Goal: Task Accomplishment & Management: Manage account settings

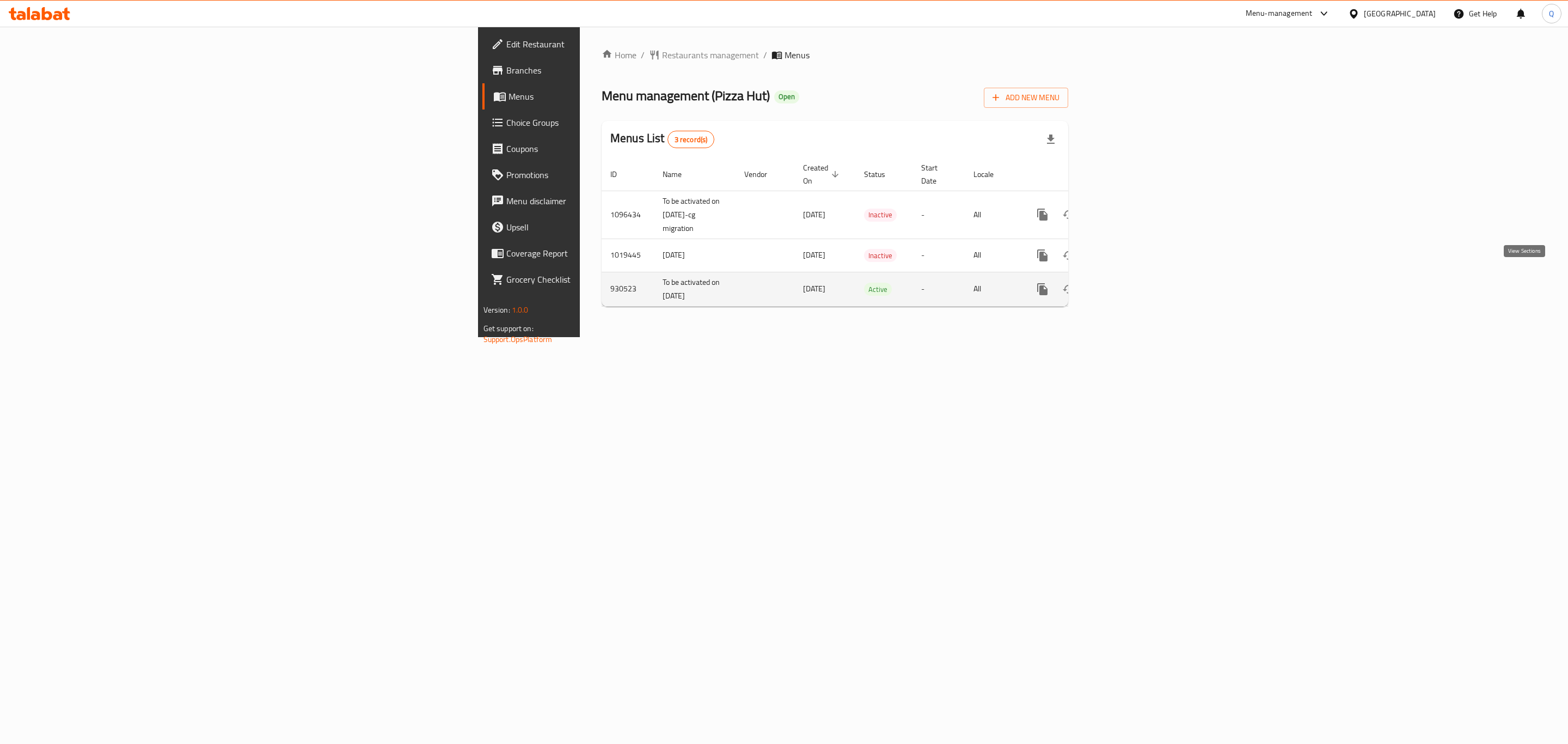
click at [1134, 285] on link "enhanced table" at bounding box center [1121, 289] width 26 height 26
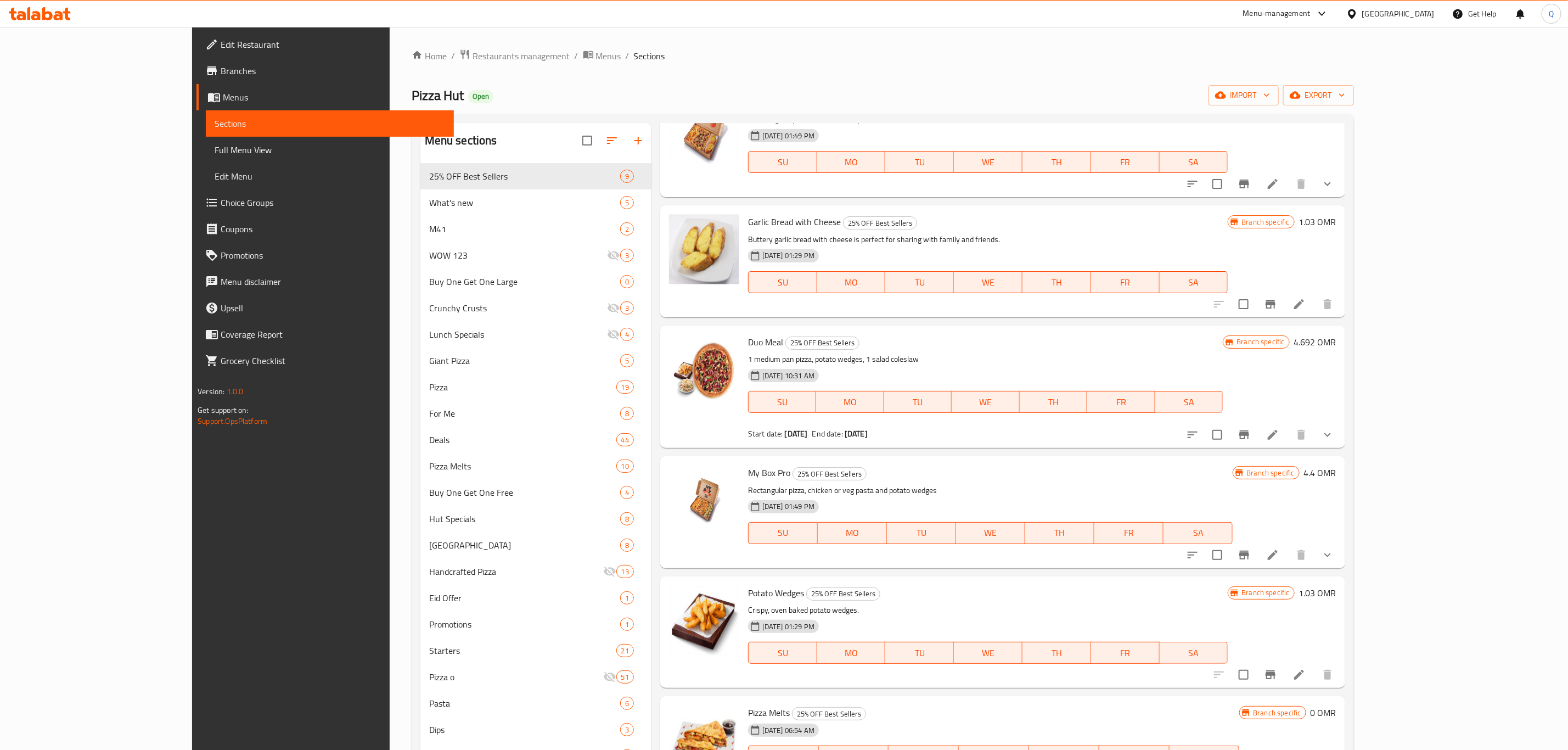
scroll to position [72, 0]
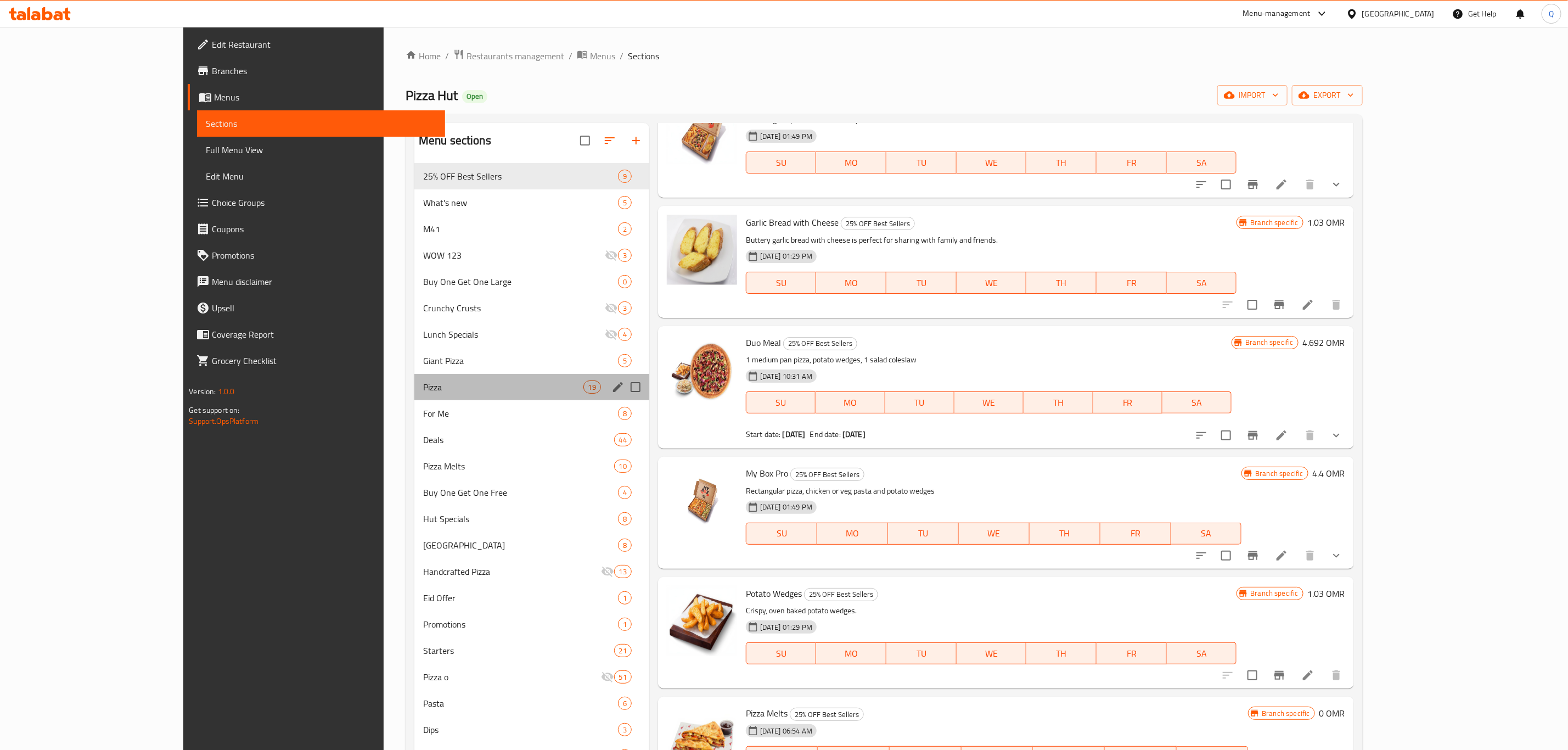
click at [415, 396] on div "Pizza 19" at bounding box center [532, 387] width 235 height 26
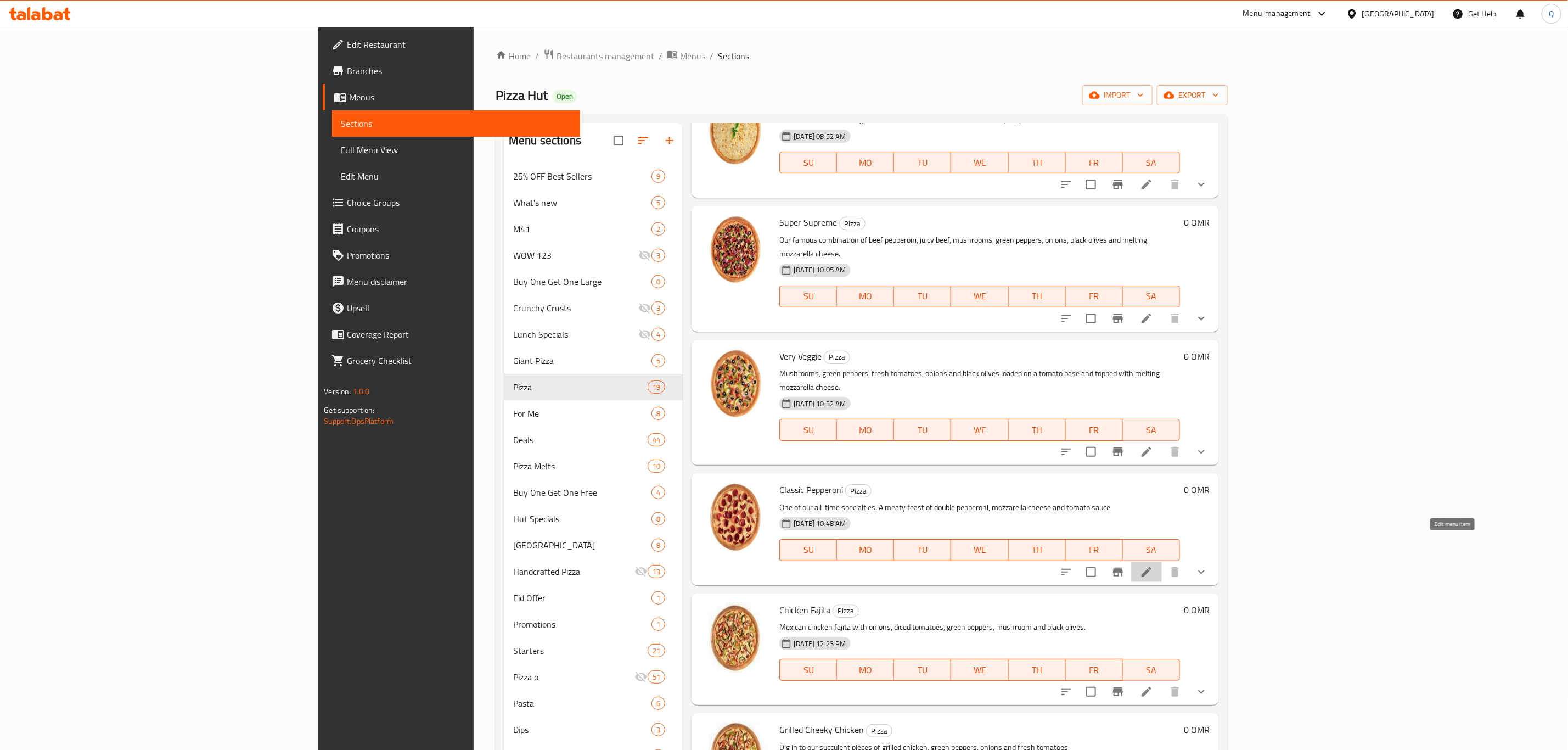
click at [1151, 567] on icon at bounding box center [1147, 572] width 10 height 10
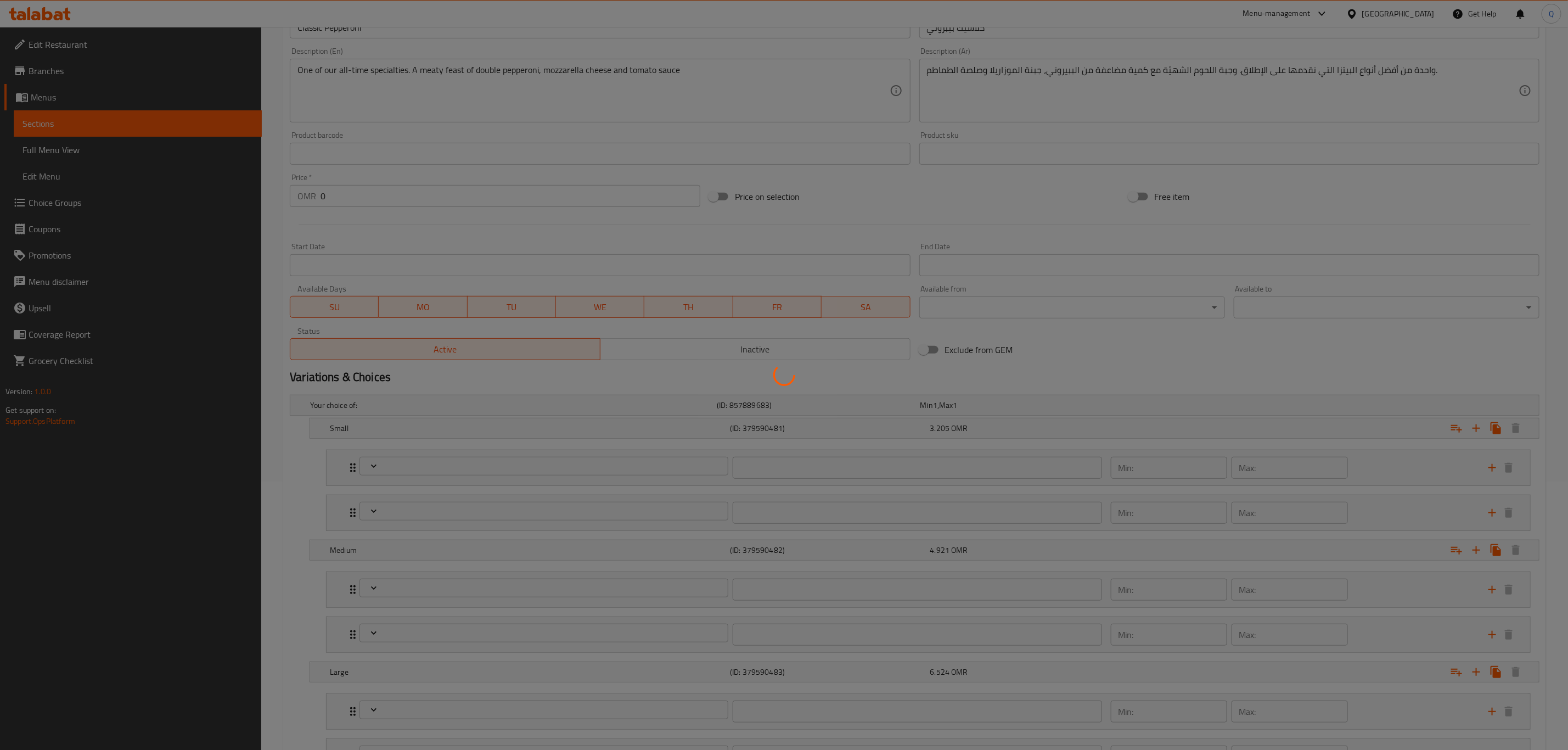
scroll to position [269, 0]
type input "إختار عجينة البيتزا الكلاسيك بيبروني الصغيرة"
type input "1"
type input "إضافات إضافية للحجم الصغير:"
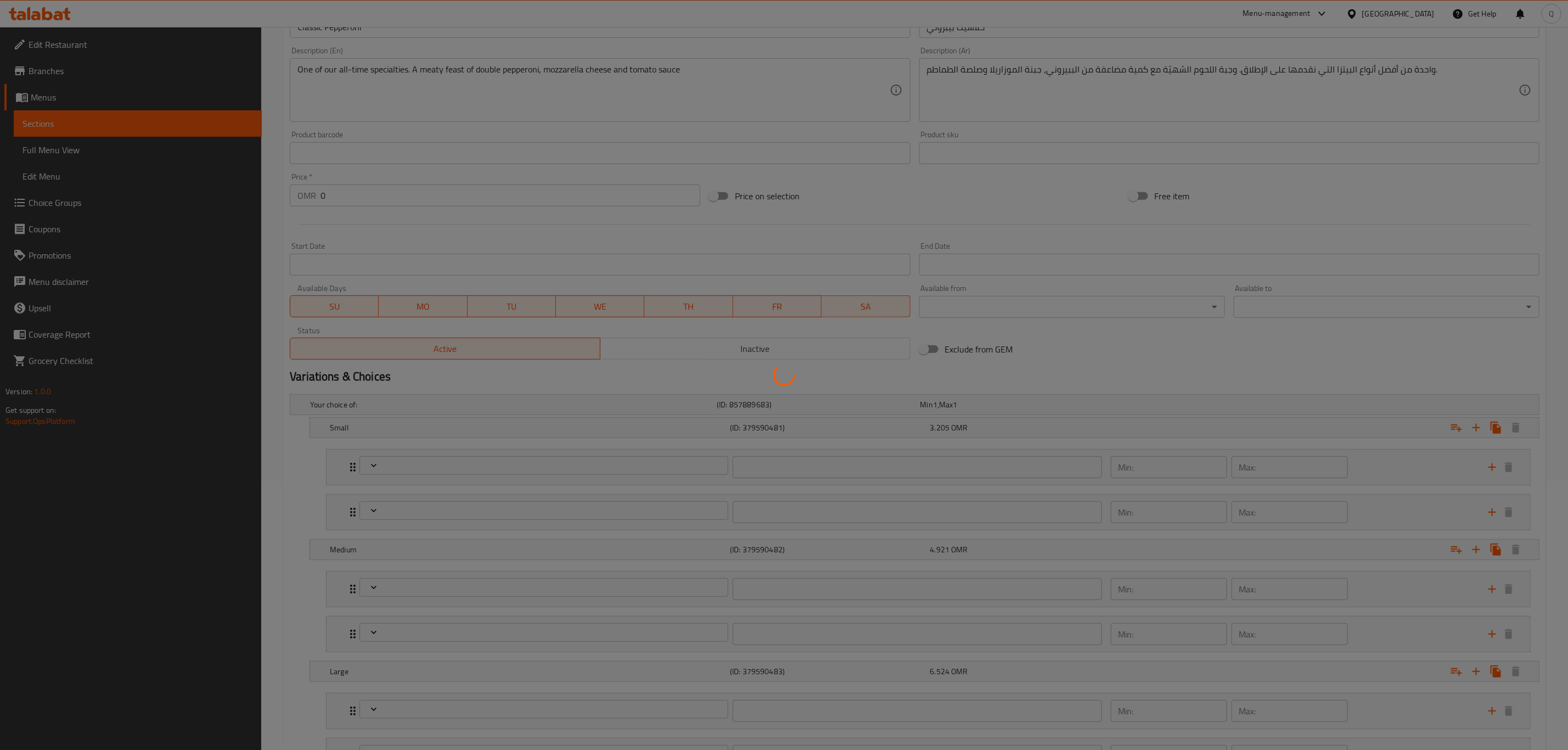
type input "0"
type input "13"
type input "إختار عجينة البيتزا الكلاسيك بيبروني الوسط"
type input "1"
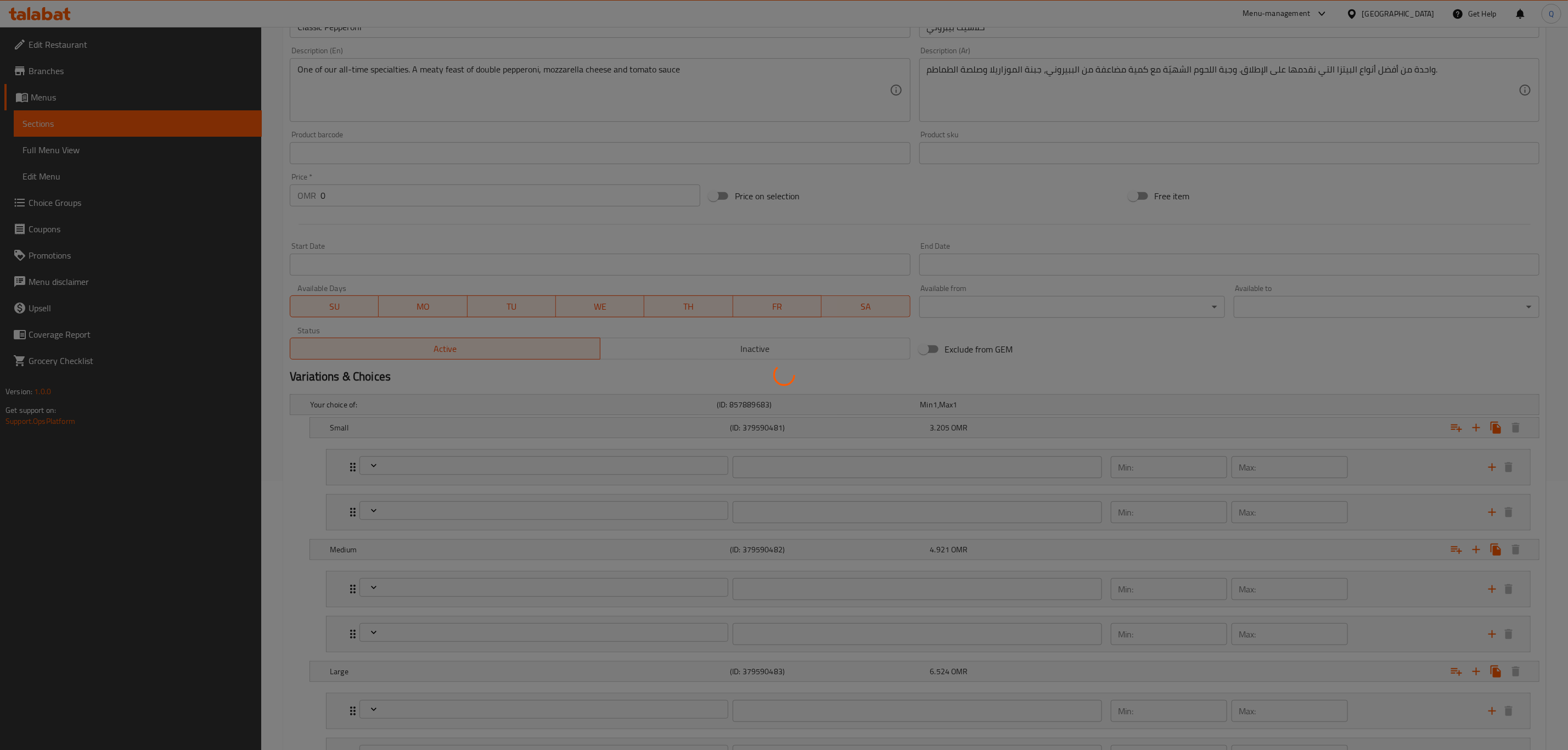
type input "إضافات إضافية للحجم المتوسط:"
type input "0"
type input "13"
type input "إختار عحينة البيتزا الكلاسيك بيبروني الكبيرة"
type input "1"
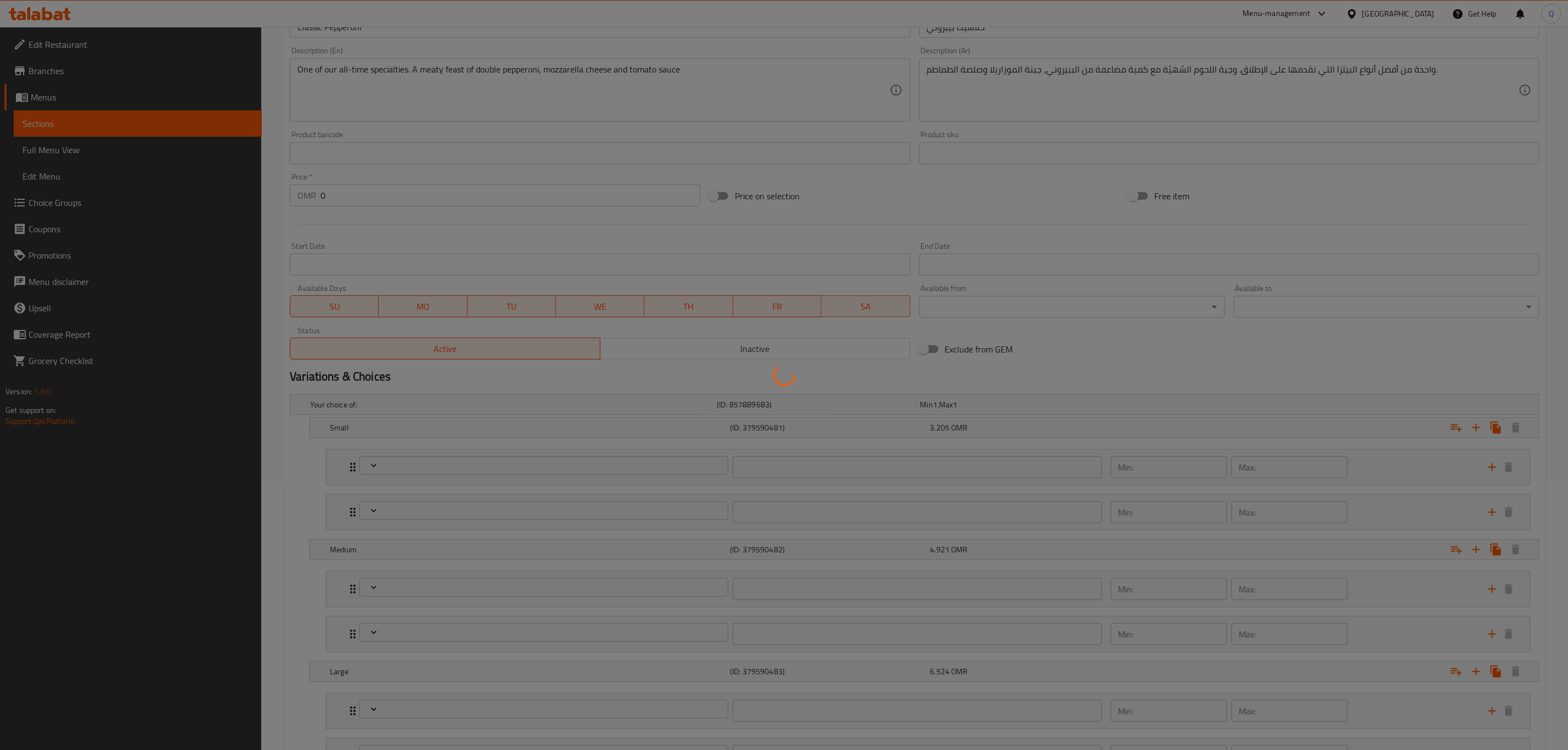
type input "1"
type input "إضافات إضافية للحجم الكبير:"
type input "0"
type input "13"
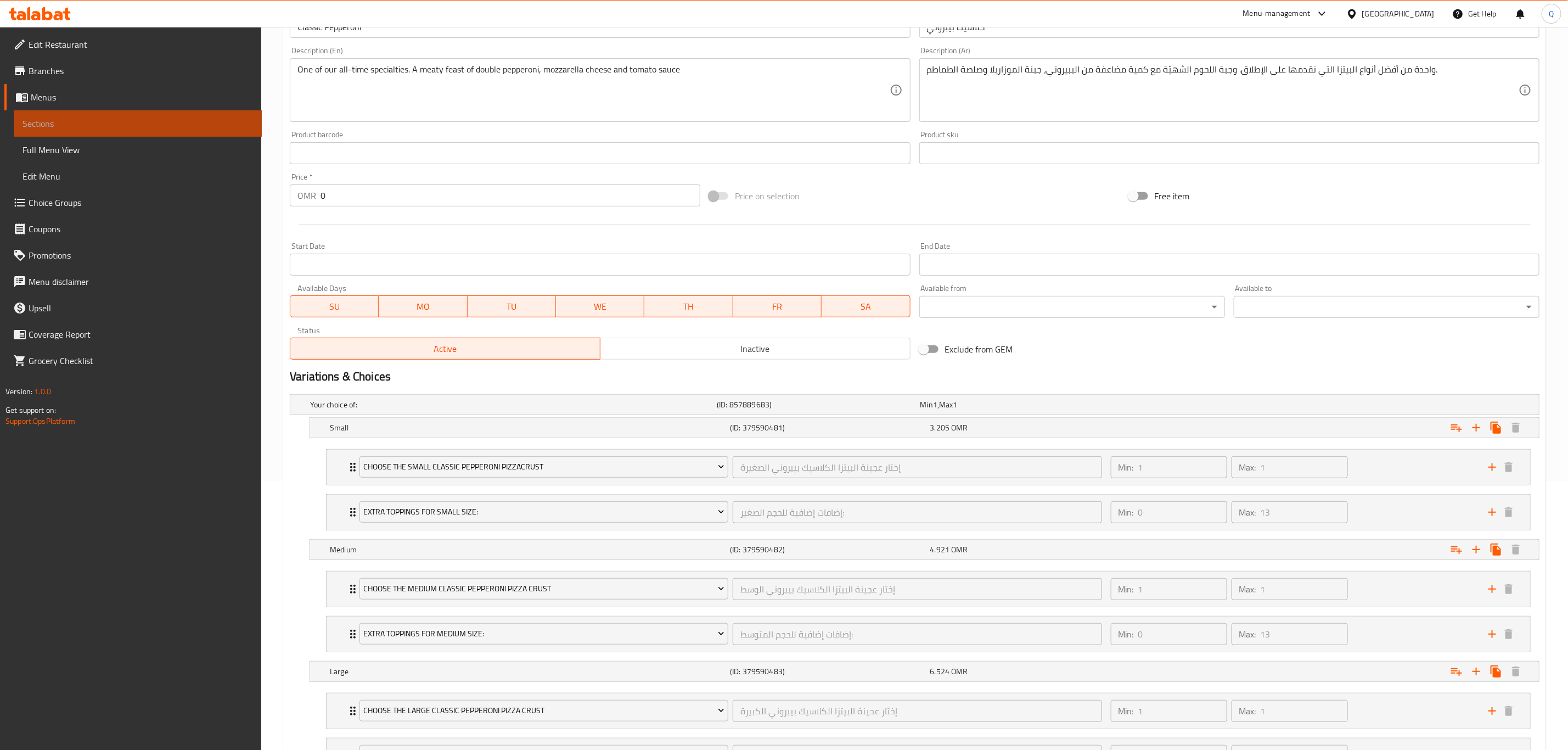
click at [97, 120] on span "Sections" at bounding box center [138, 123] width 230 height 13
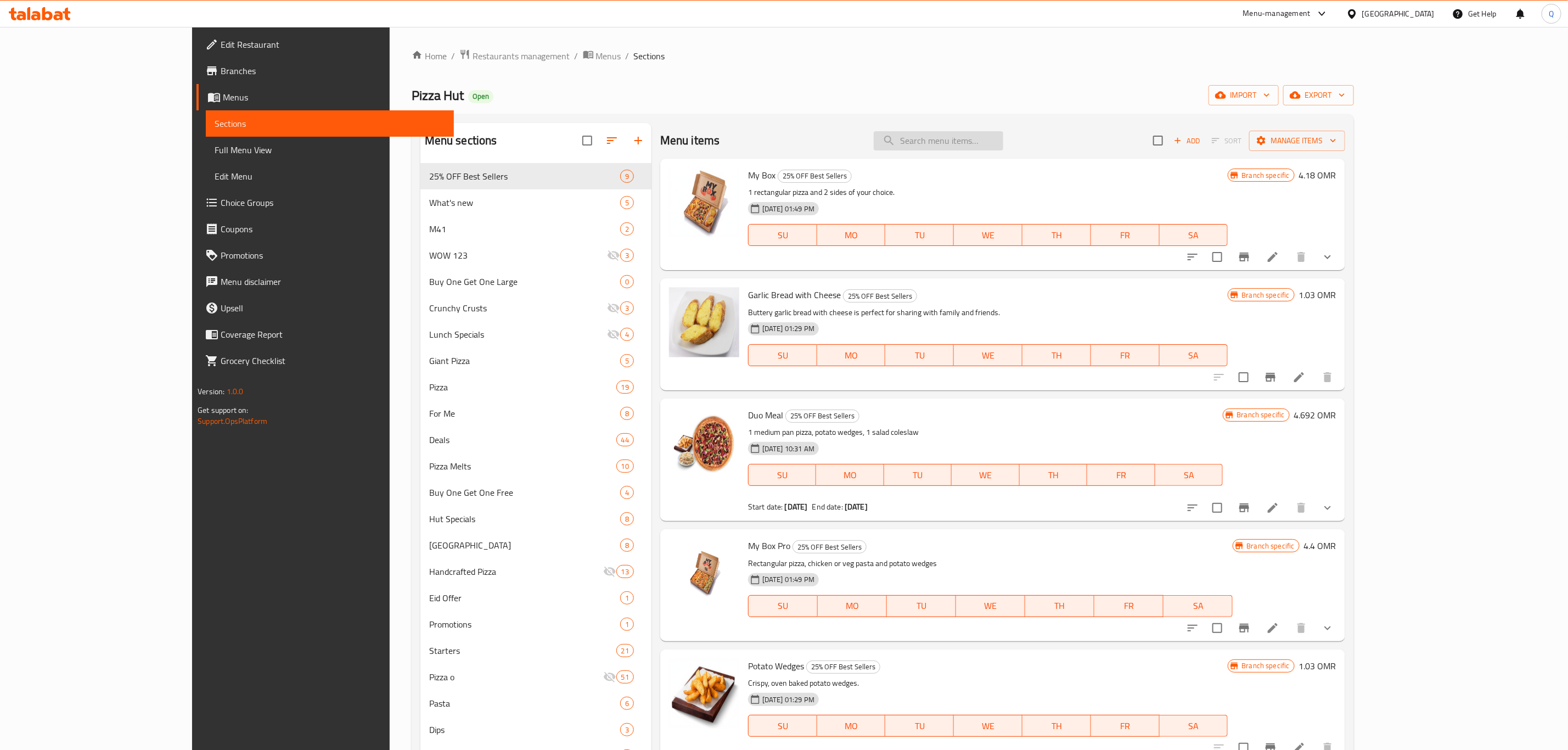
click at [999, 143] on input "search" at bounding box center [938, 141] width 129 height 19
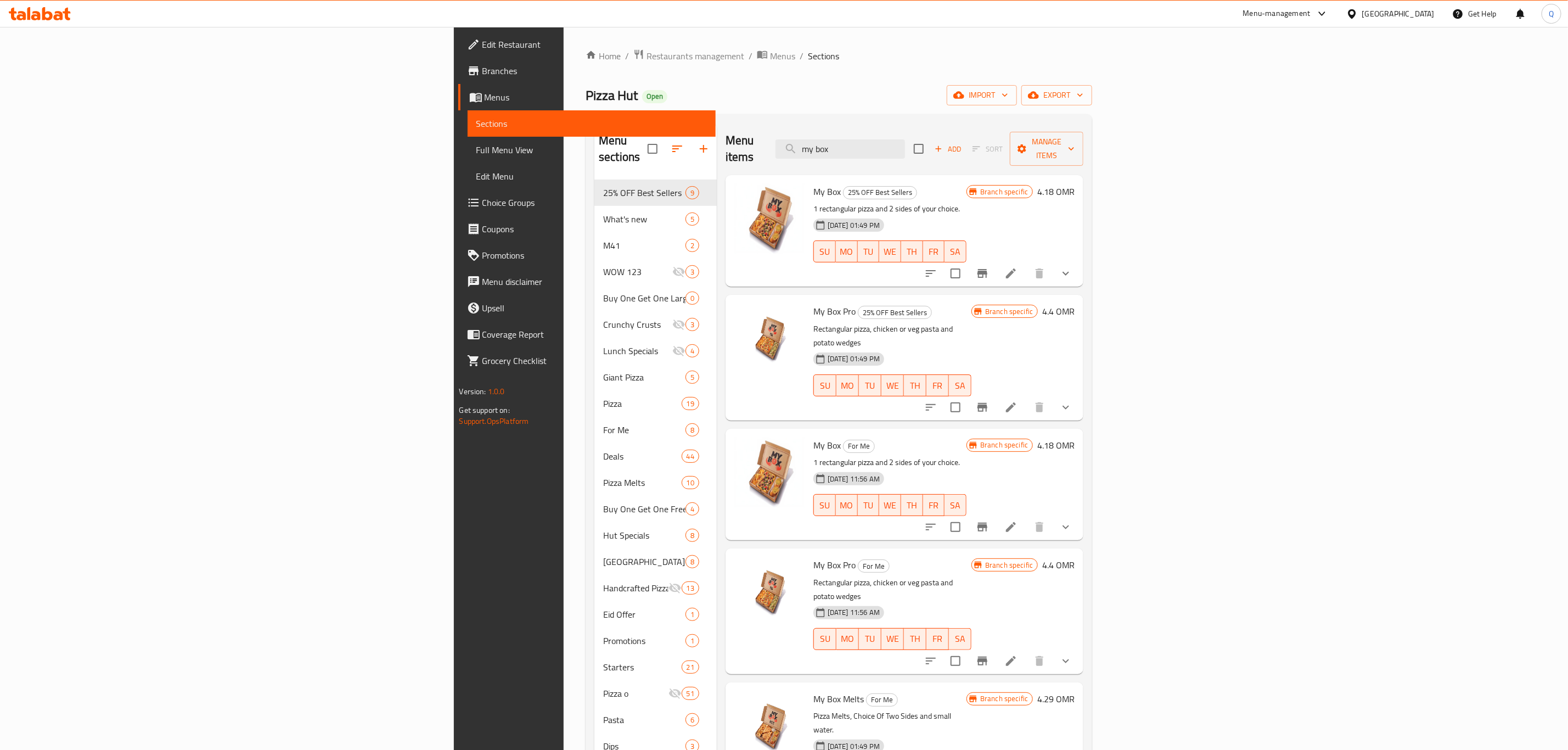
type input "my box"
click at [1074, 137] on span "Manage items" at bounding box center [1046, 149] width 56 height 28
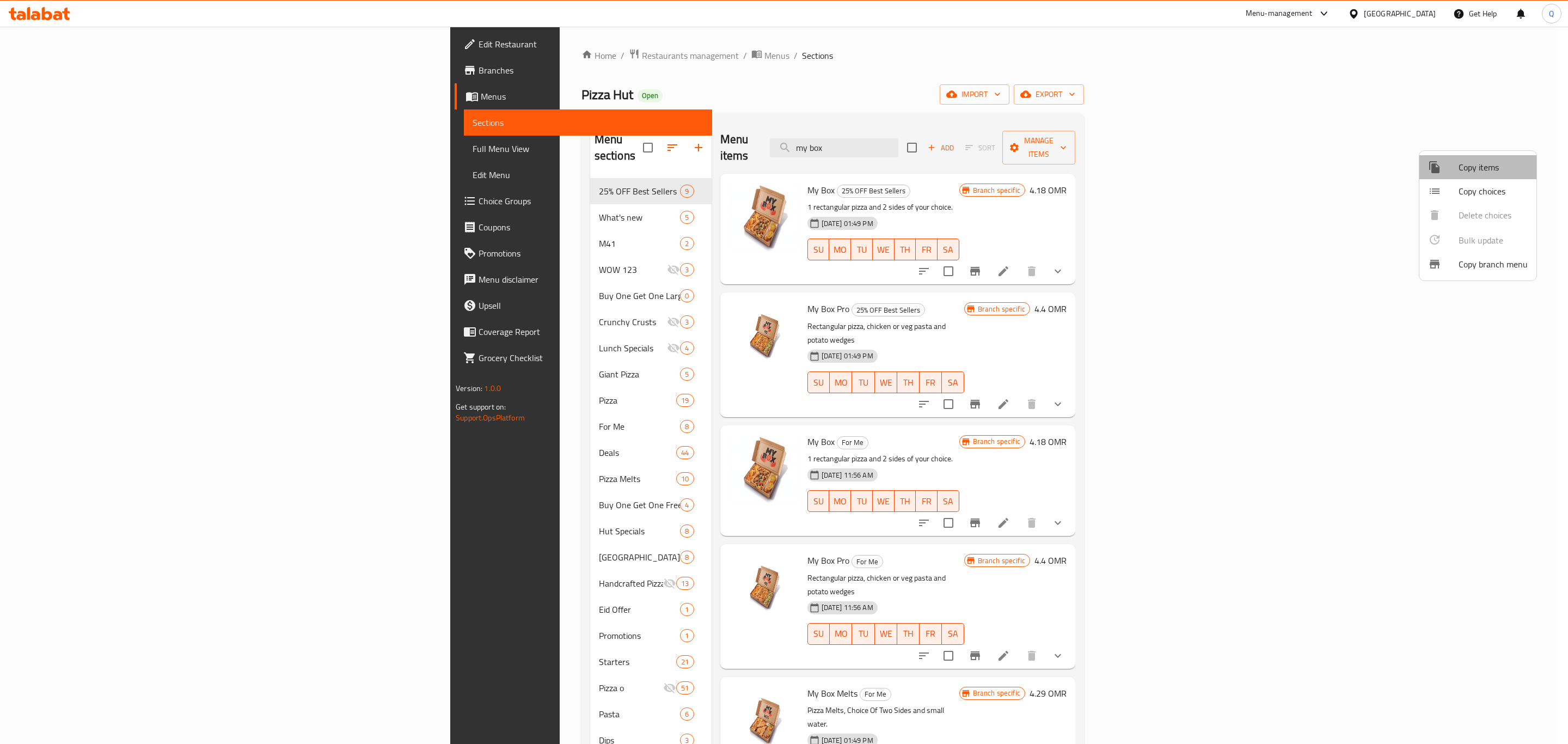
click at [1482, 171] on span "Copy items" at bounding box center [1493, 167] width 69 height 13
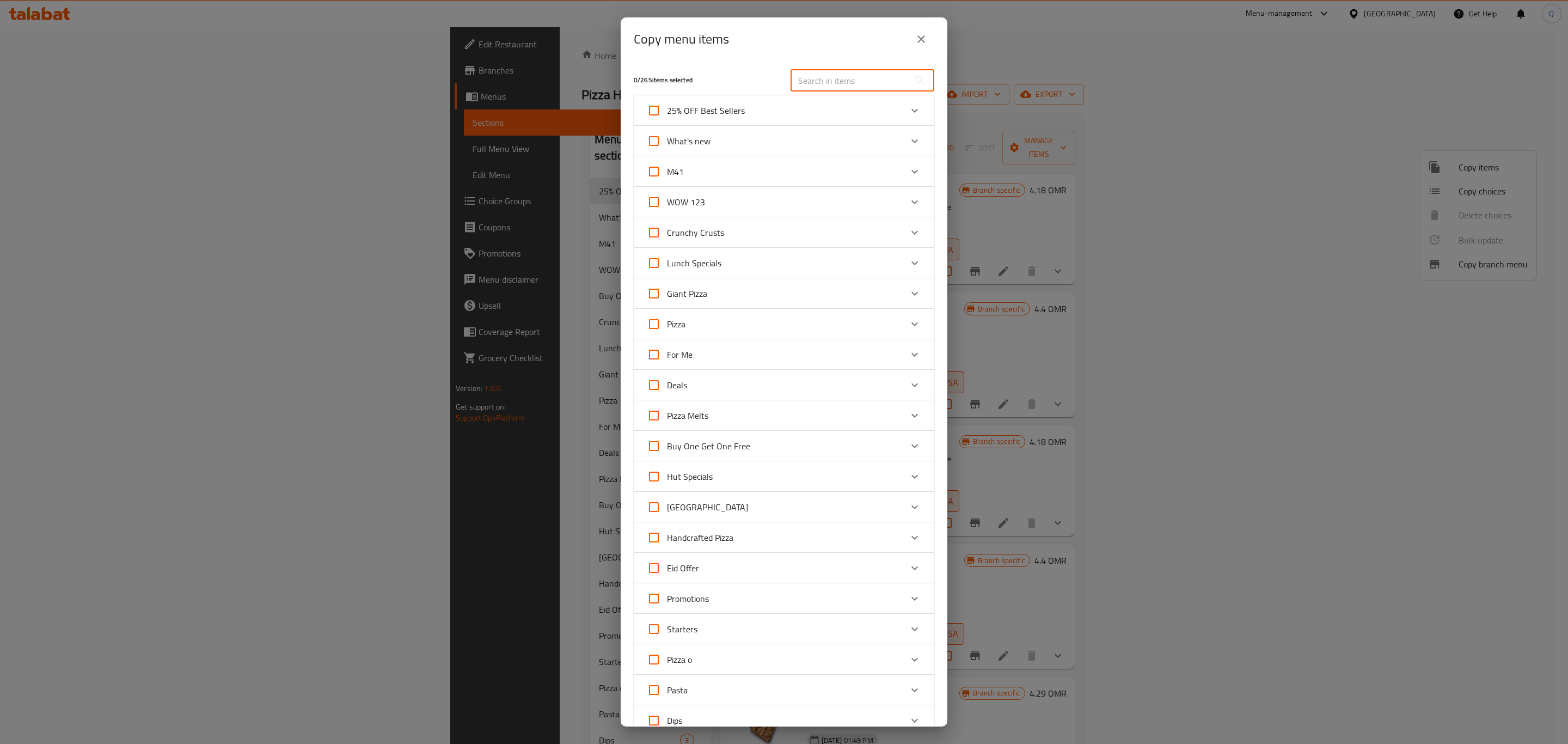
click at [865, 88] on input "text" at bounding box center [850, 80] width 118 height 22
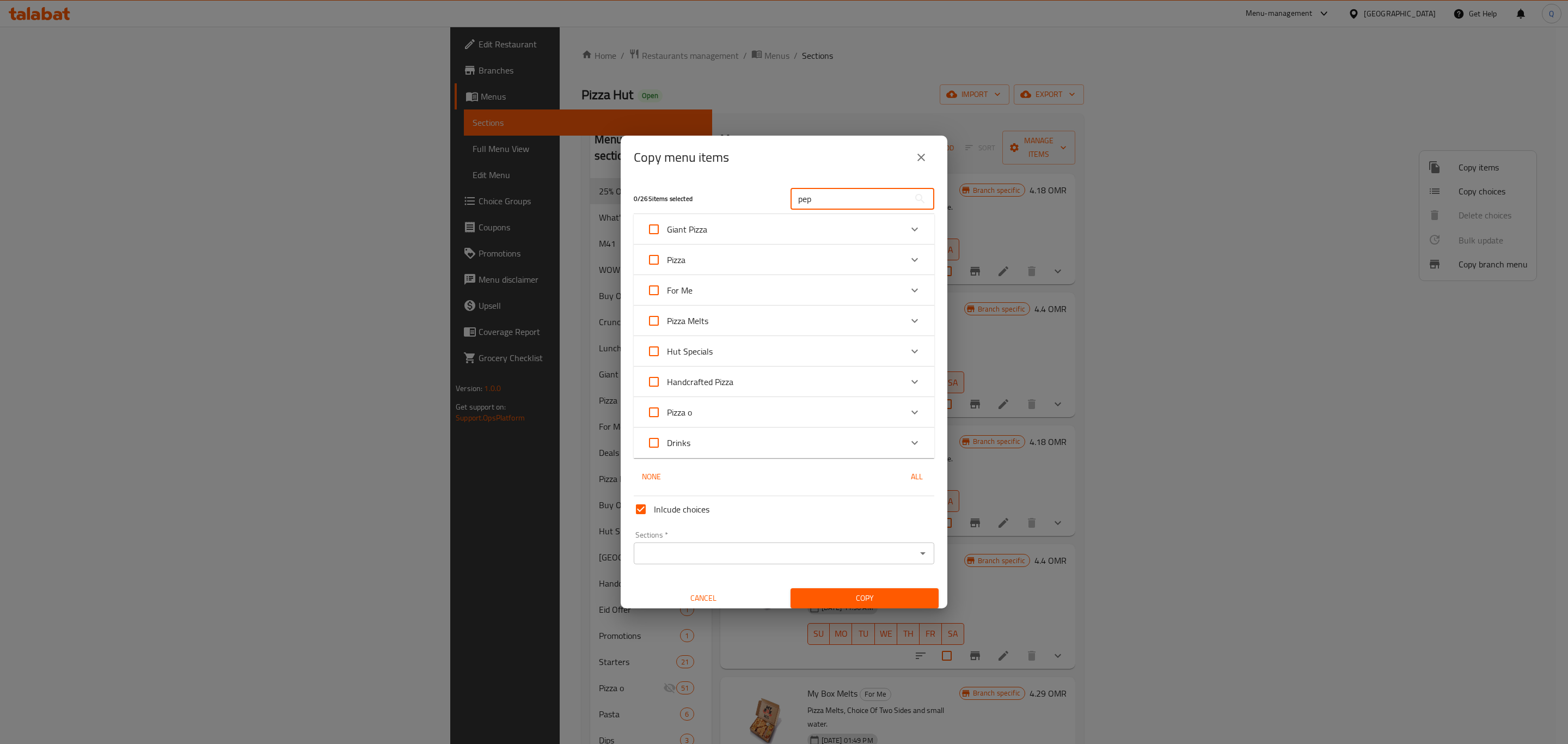
type input "pep"
click at [649, 507] on input "Inlcude choices" at bounding box center [641, 509] width 26 height 26
checkbox input "false"
click at [840, 198] on input "pep" at bounding box center [850, 198] width 118 height 22
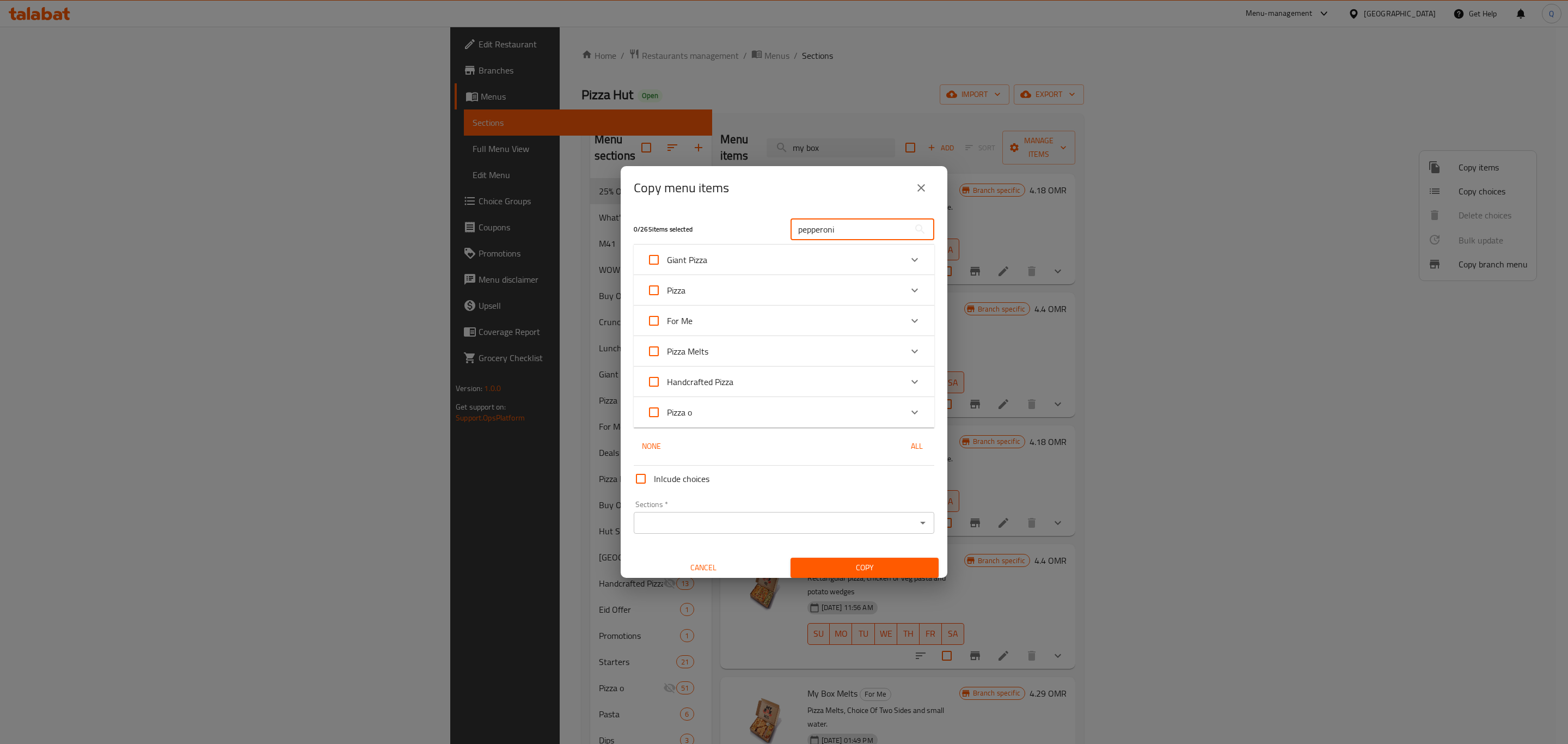
type input "pepperoni"
click at [885, 285] on div "Pizza" at bounding box center [774, 290] width 255 height 26
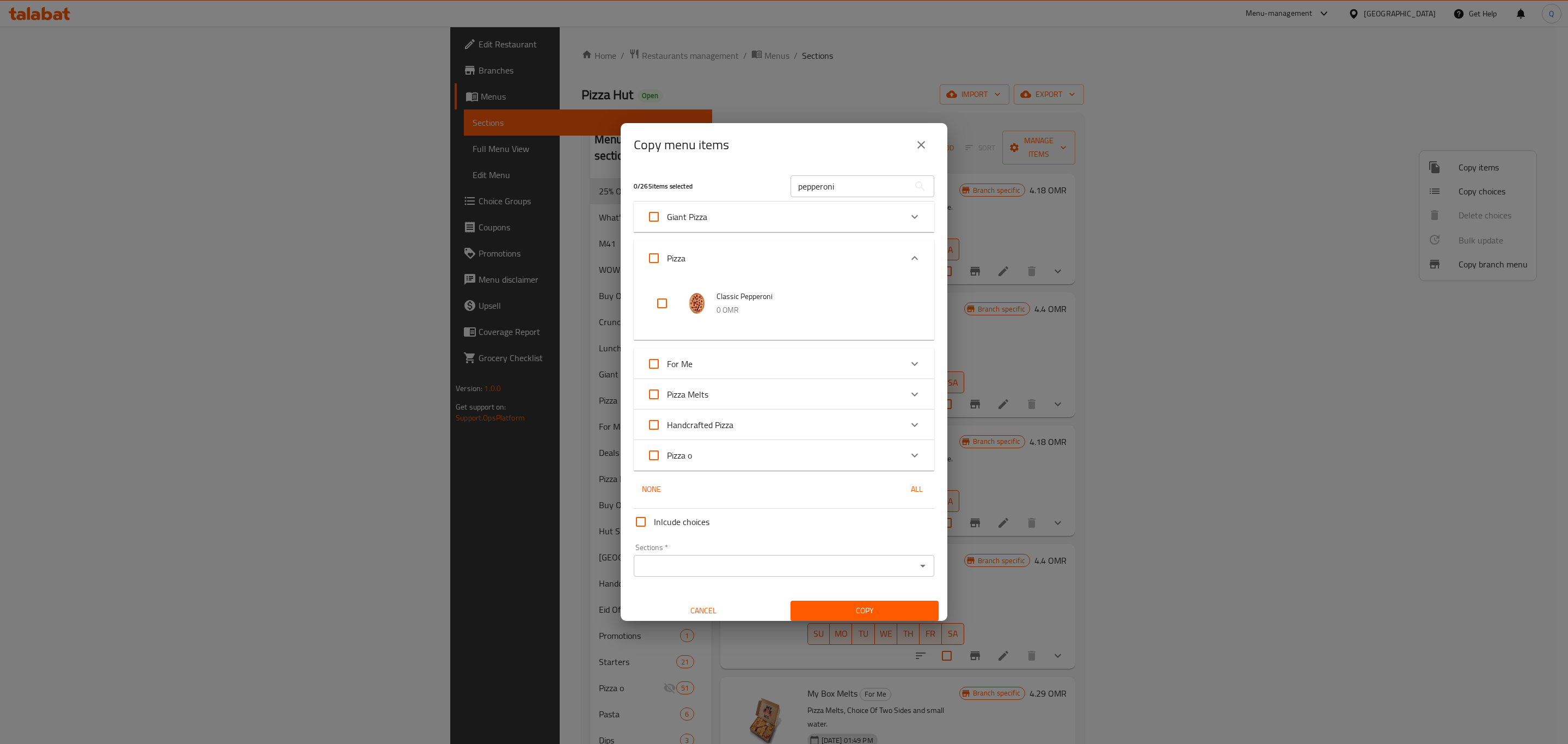
click at [658, 304] on input "checkbox" at bounding box center [662, 303] width 26 height 26
checkbox input "true"
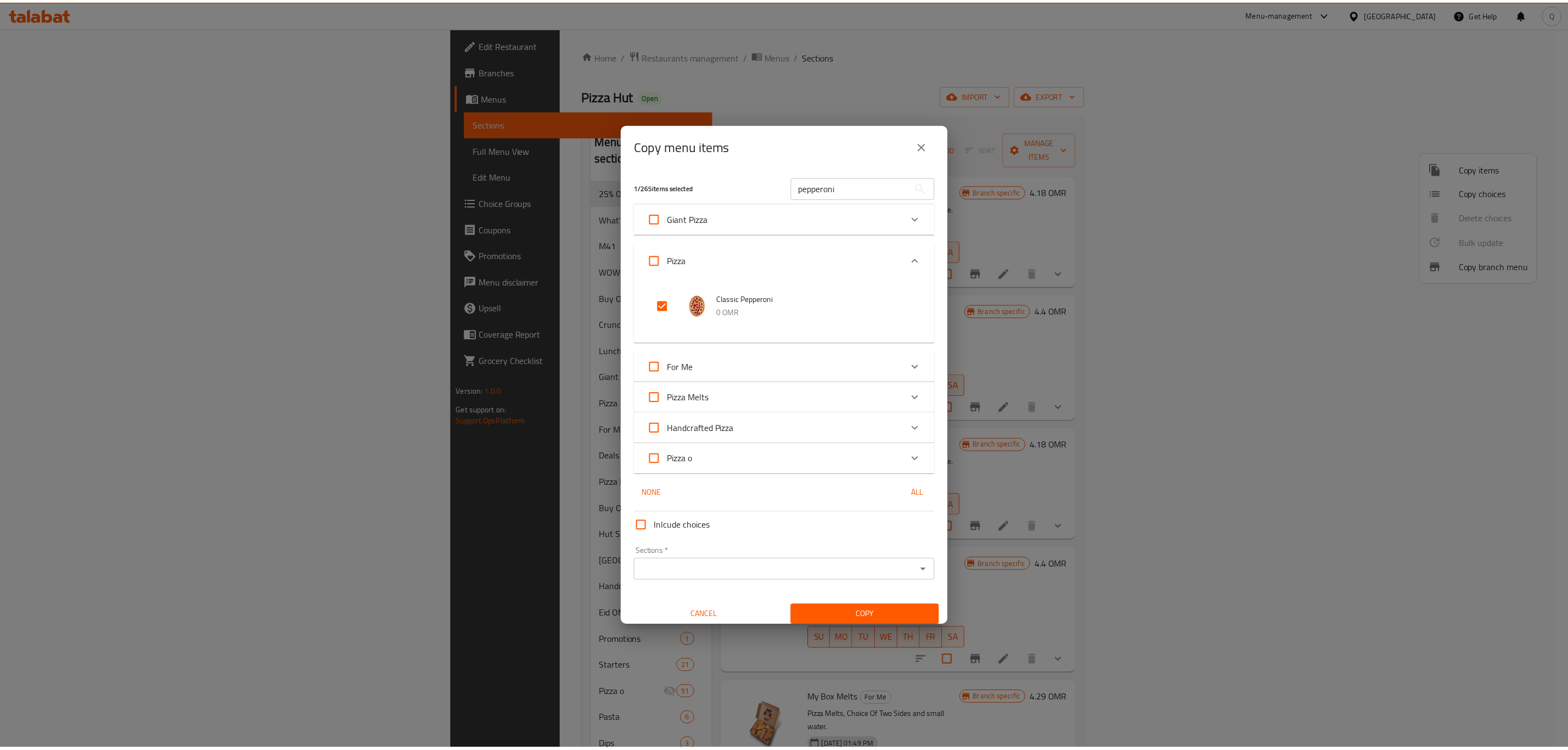
scroll to position [6, 0]
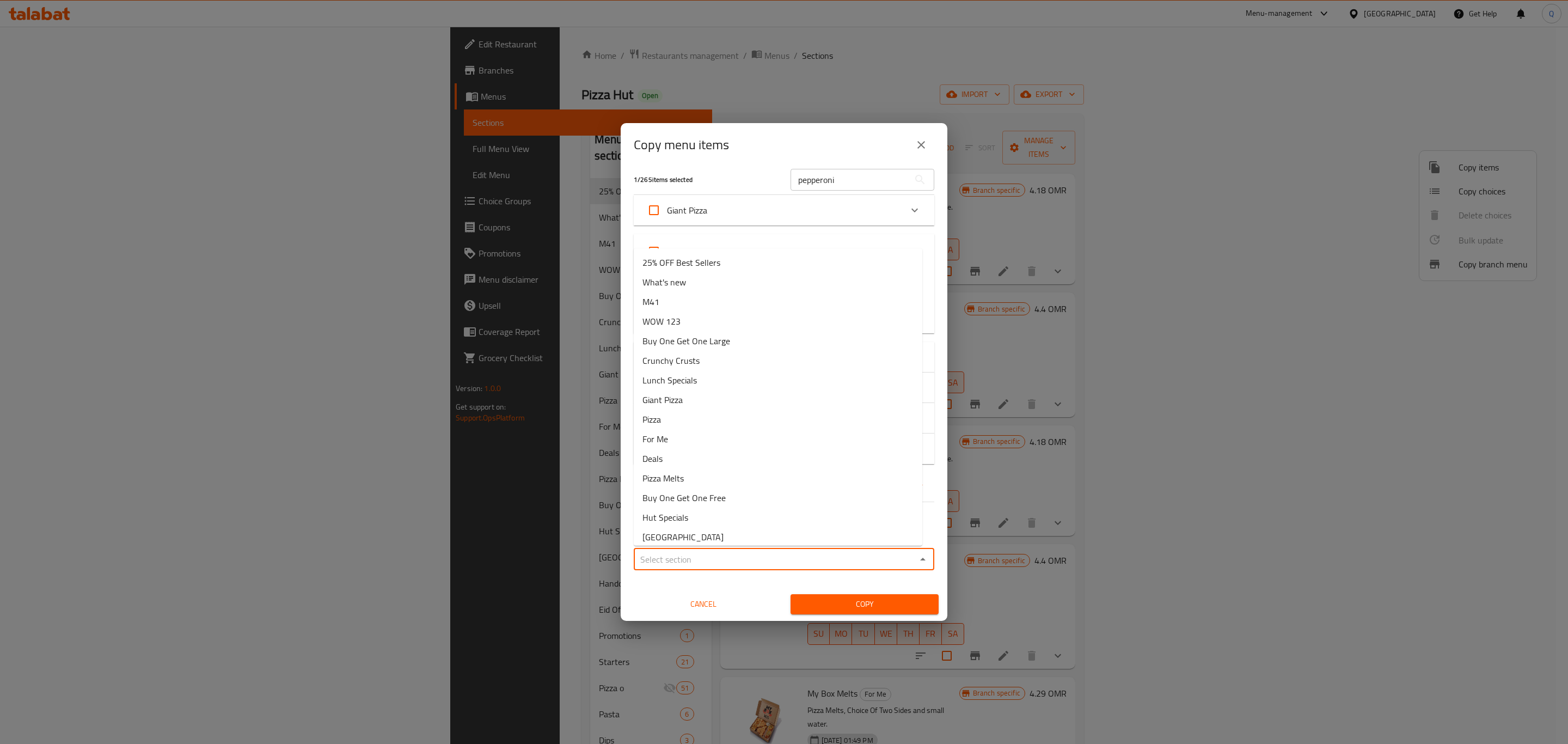
click at [760, 558] on input "Sections   *" at bounding box center [774, 559] width 276 height 15
click at [845, 259] on li "25% OFF Best Sellers" at bounding box center [777, 262] width 288 height 19
type input "25% OFF Best Sellers"
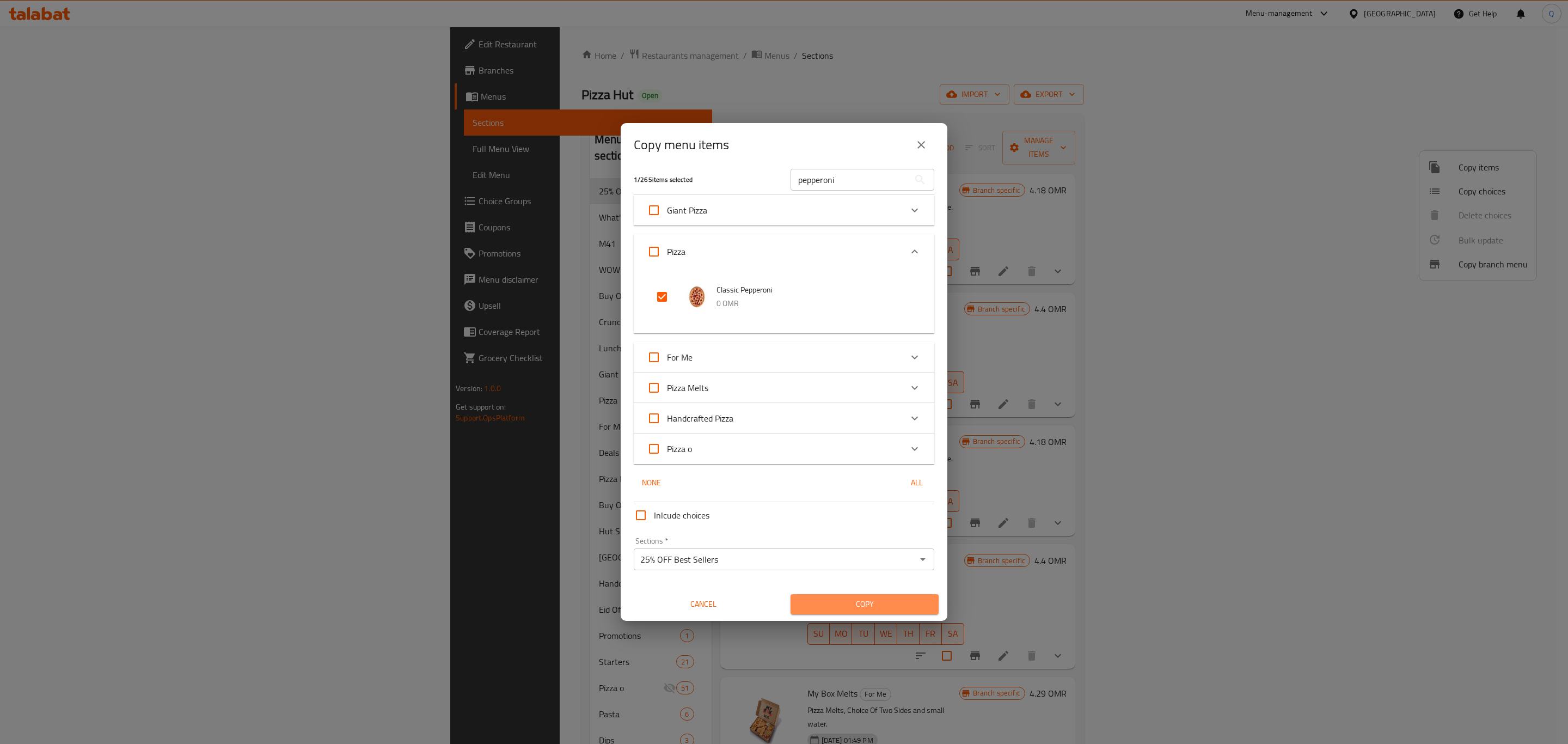
click at [858, 600] on span "Copy" at bounding box center [865, 604] width 131 height 14
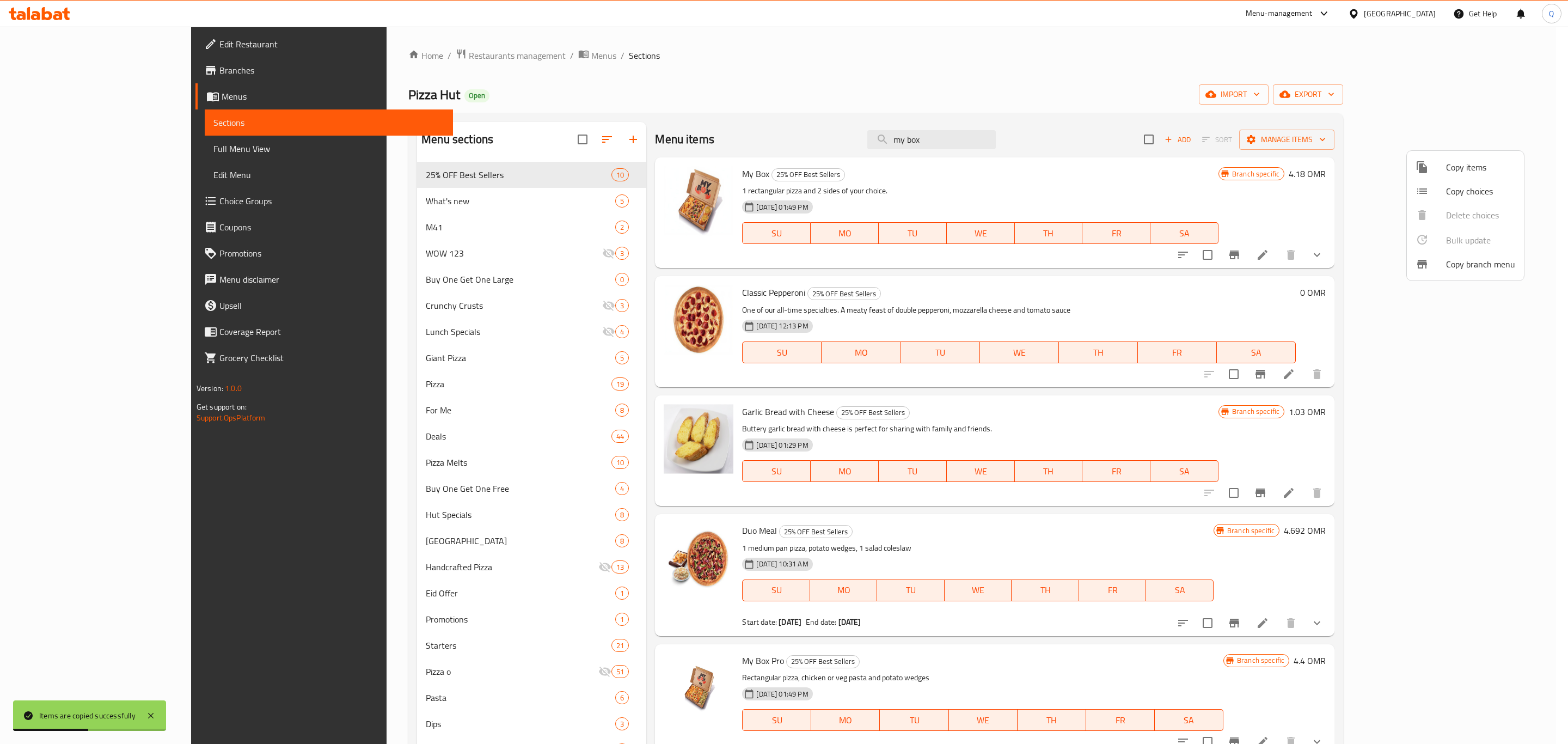
click at [823, 97] on div at bounding box center [784, 372] width 1568 height 744
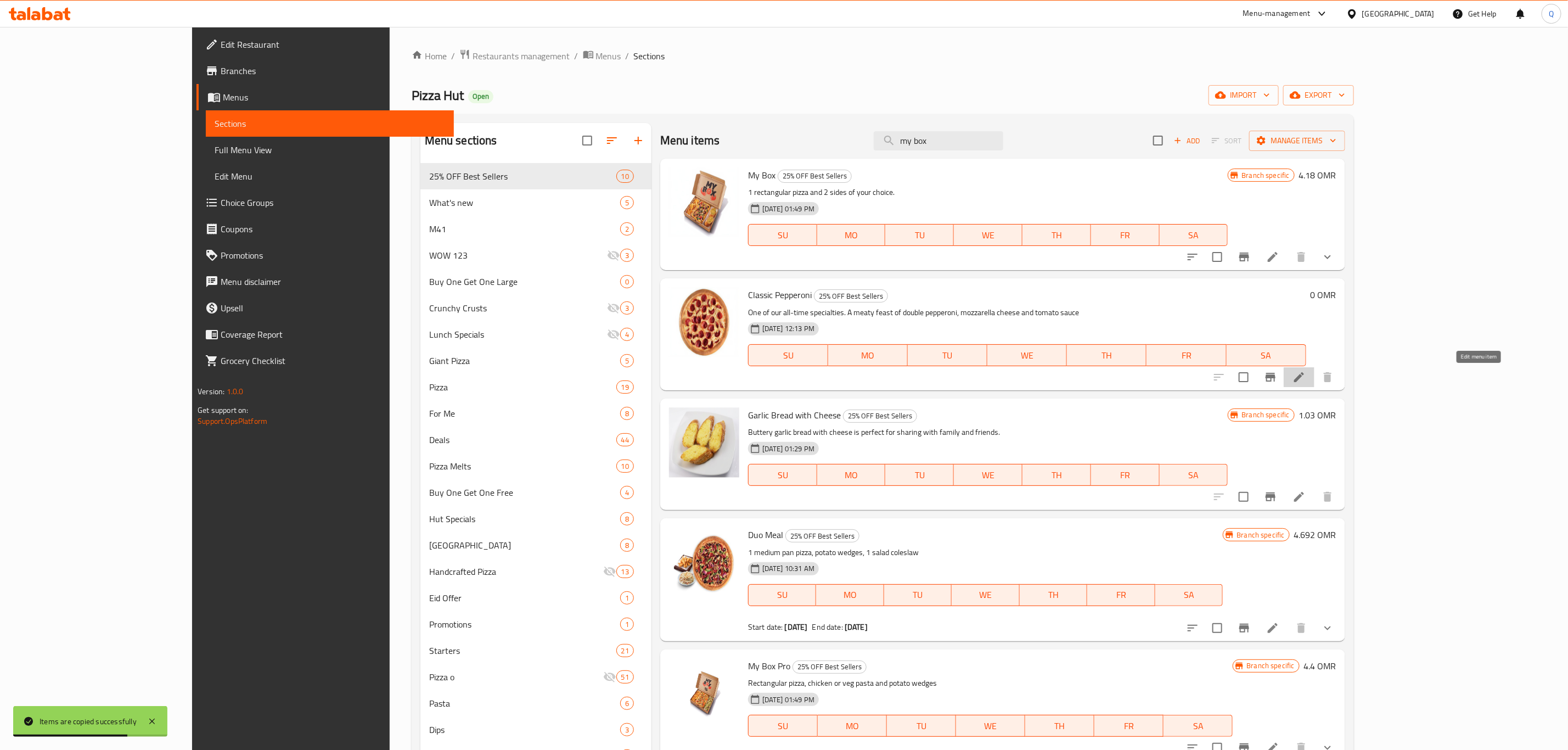
click at [1306, 381] on icon at bounding box center [1299, 377] width 13 height 13
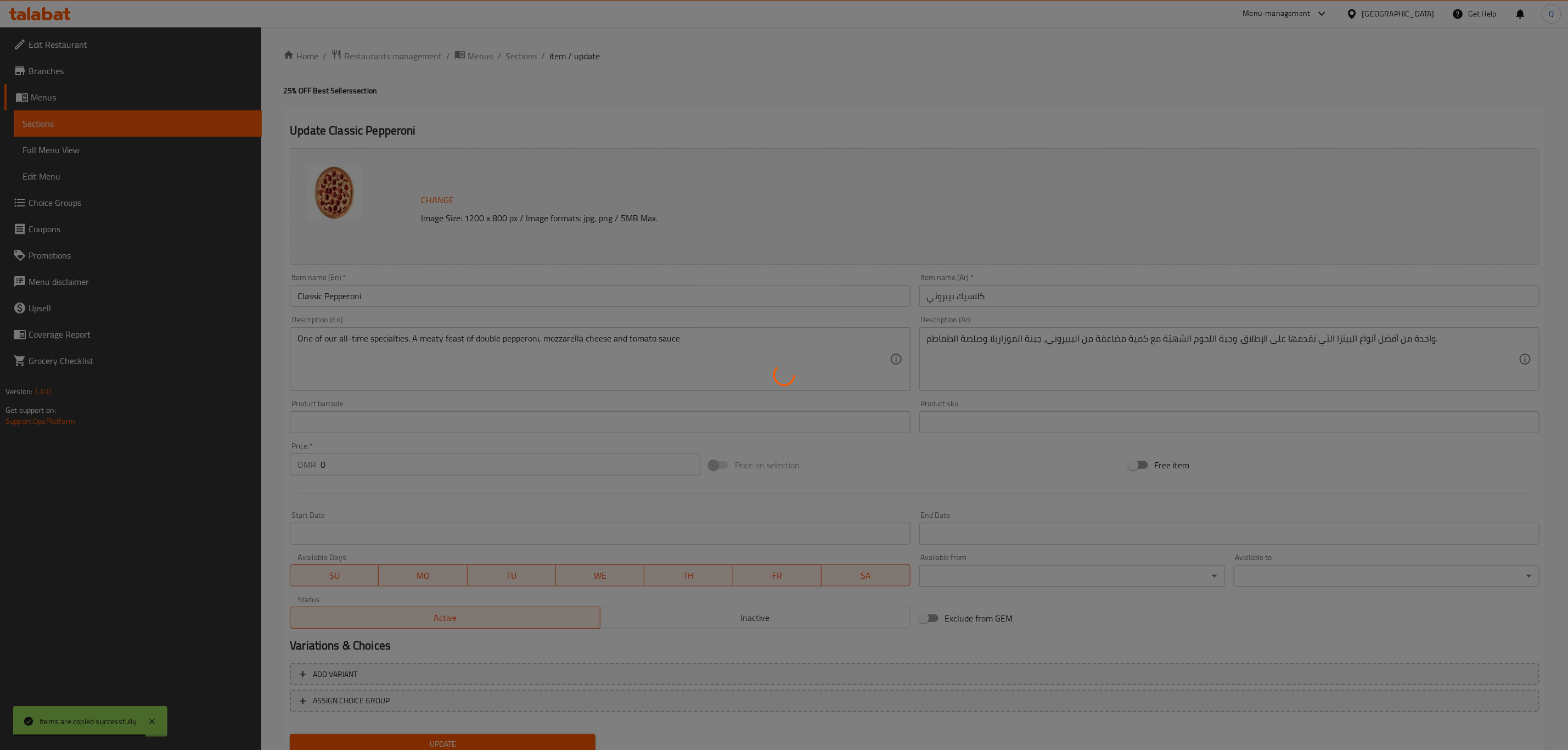
scroll to position [40, 0]
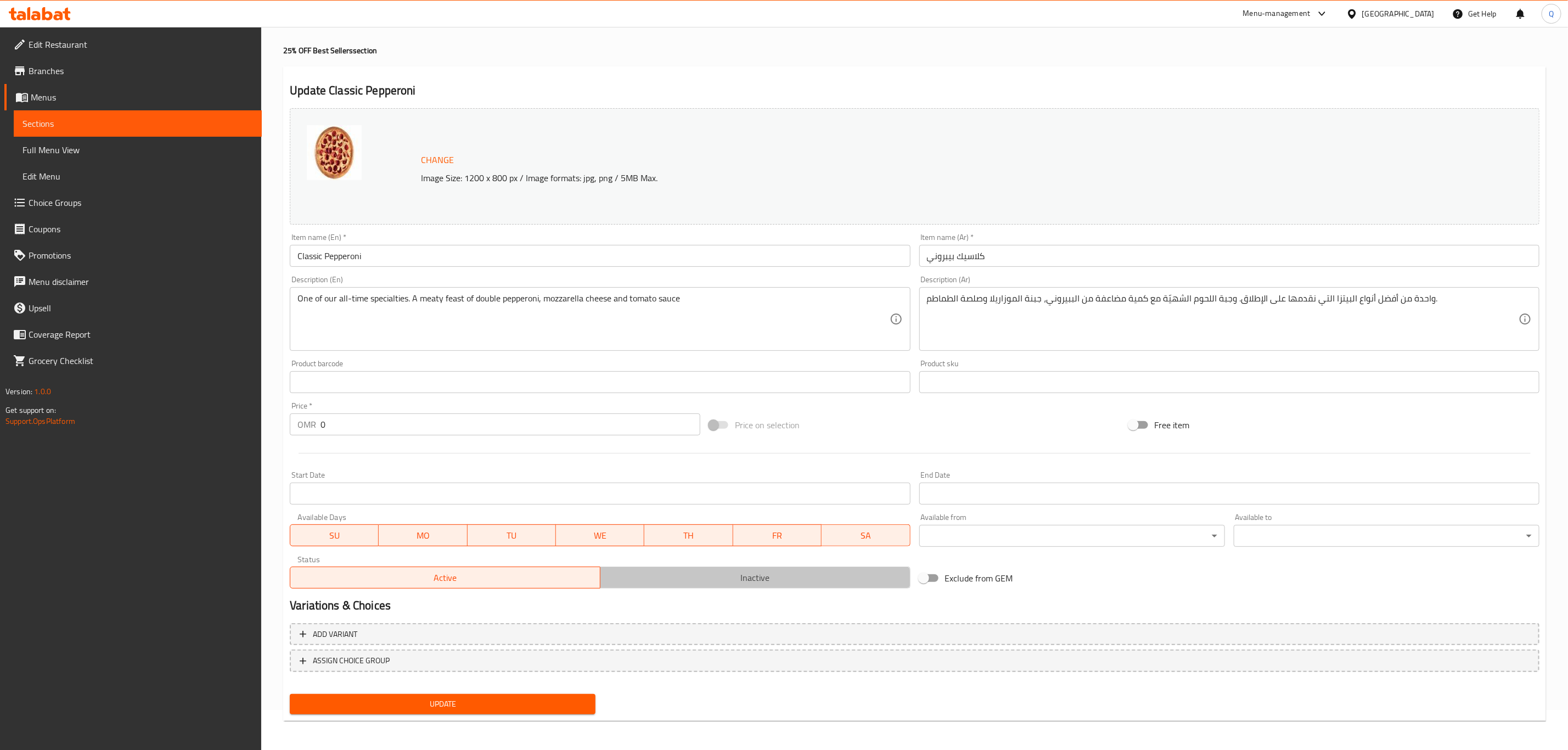
click at [713, 585] on span "Inactive" at bounding box center [755, 577] width 301 height 16
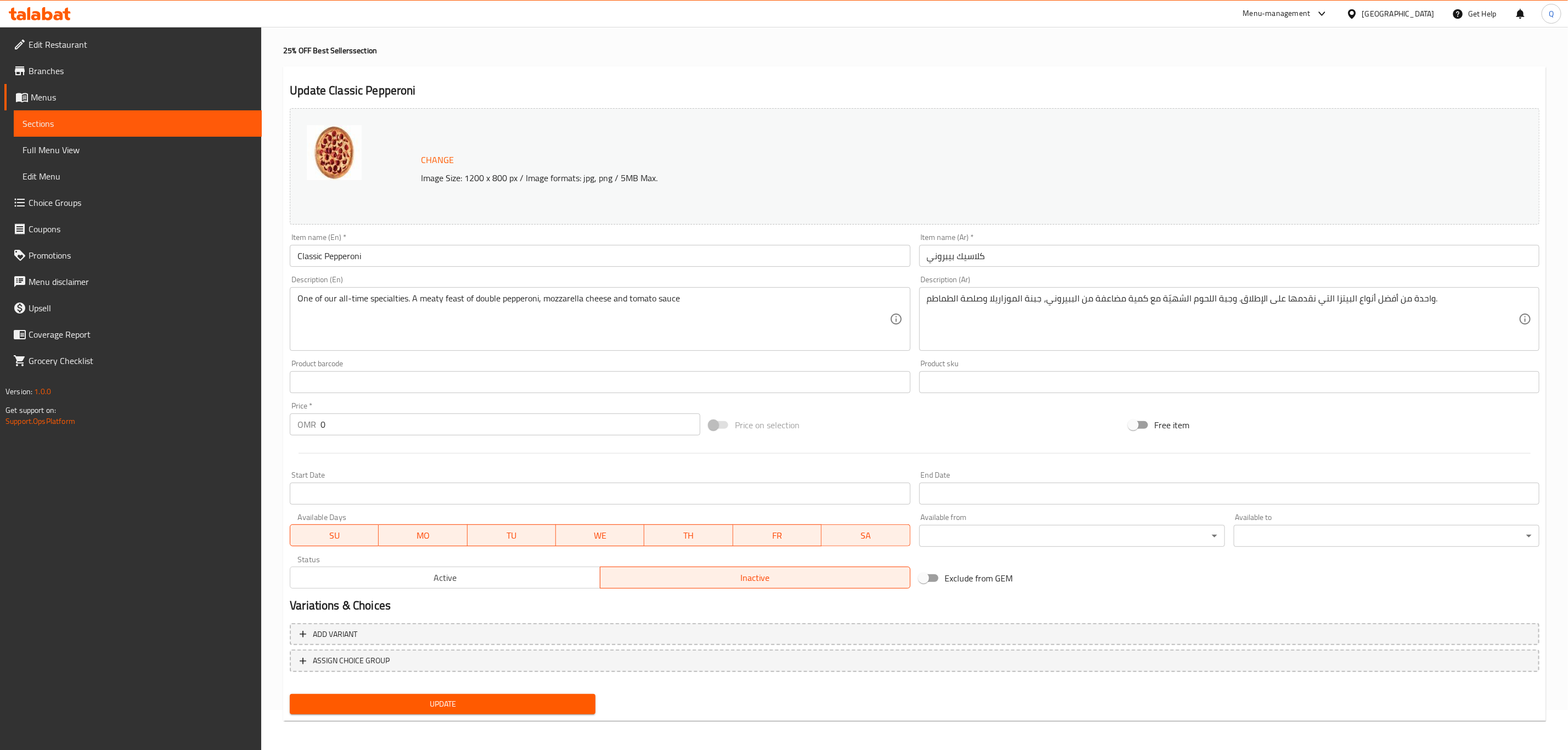
click at [540, 697] on span "Update" at bounding box center [442, 704] width 288 height 14
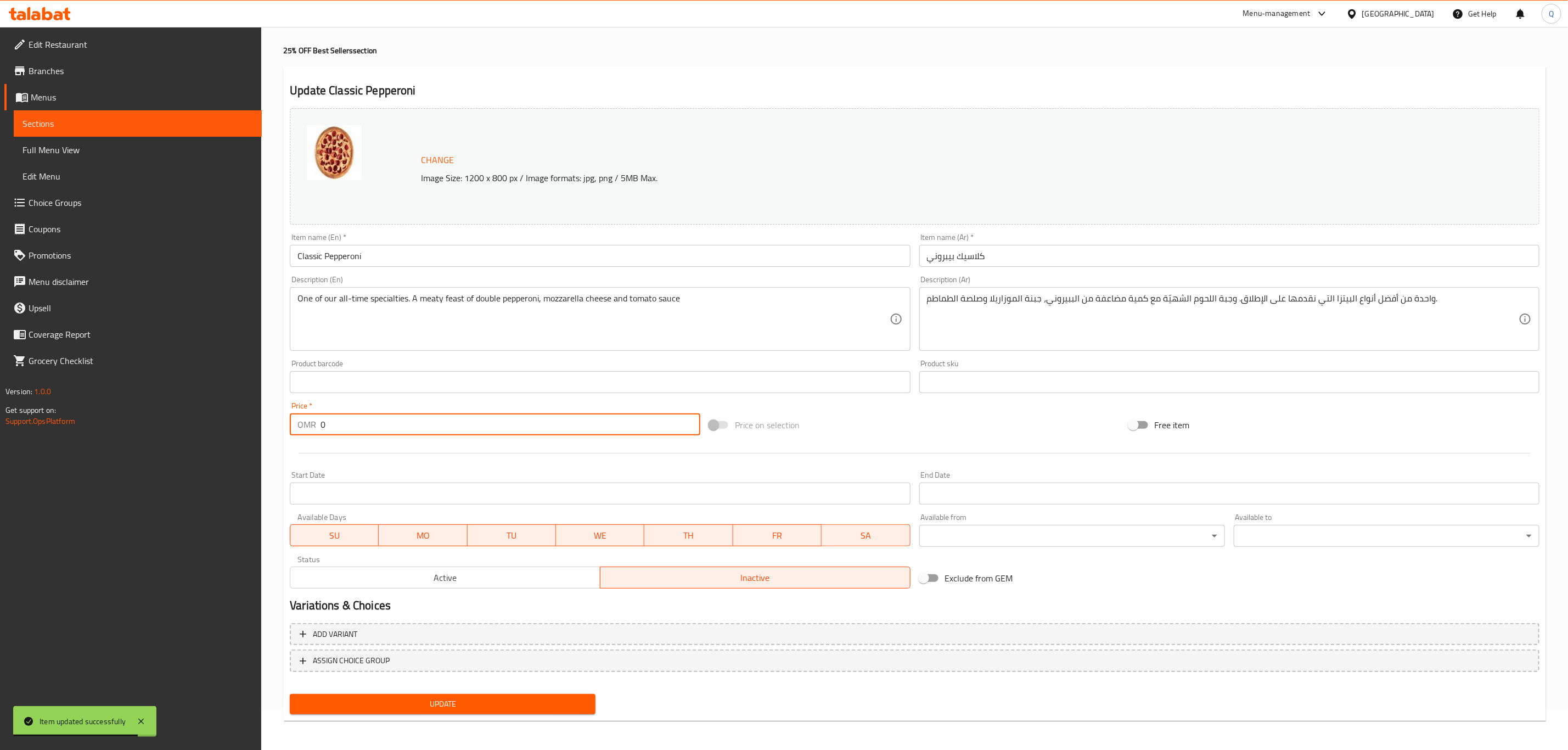
click at [431, 432] on input "0" at bounding box center [510, 424] width 380 height 22
type input "6.524"
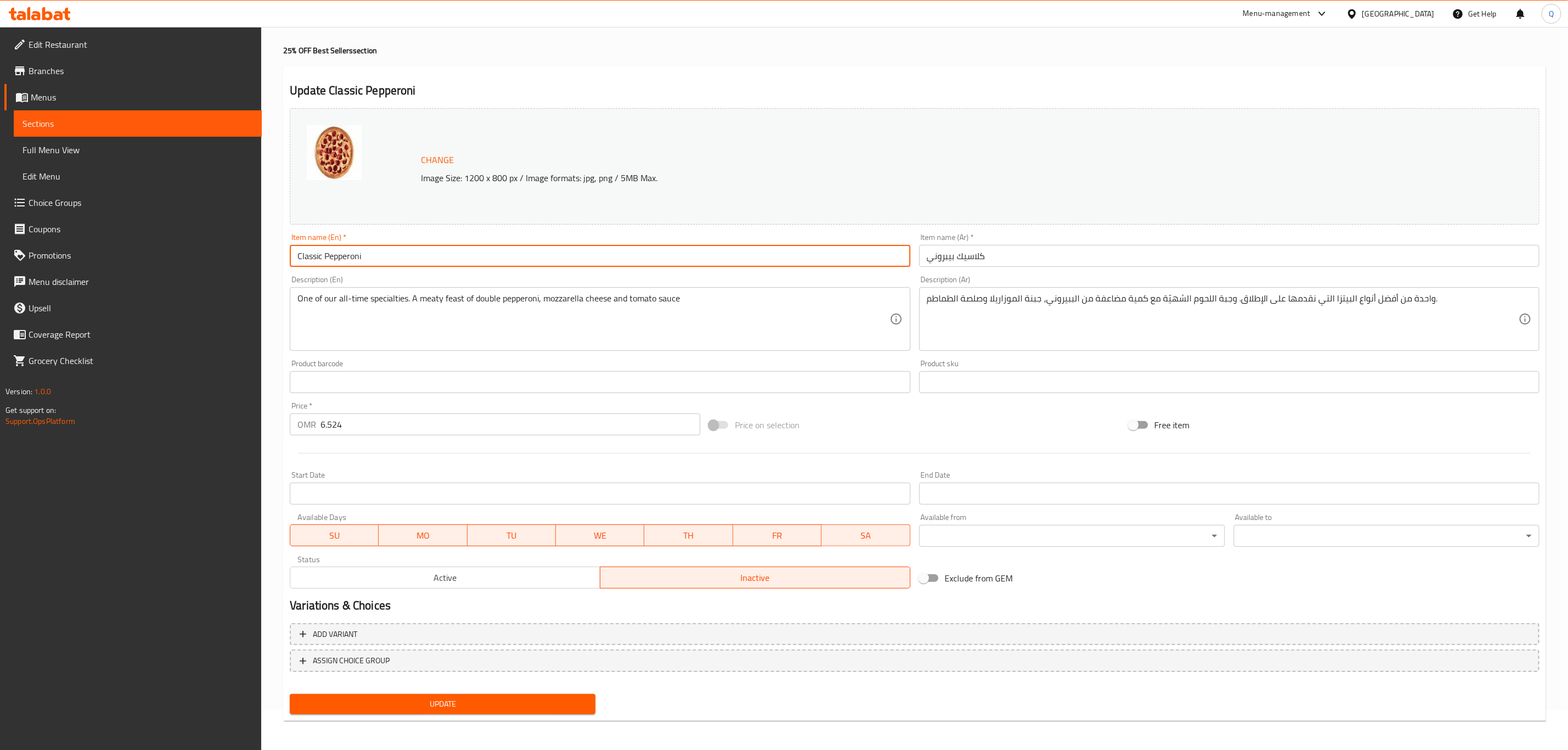
click at [297, 253] on input "Classic Pepperoni" at bounding box center [599, 256] width 620 height 22
type input "Large Classic Pepperoni"
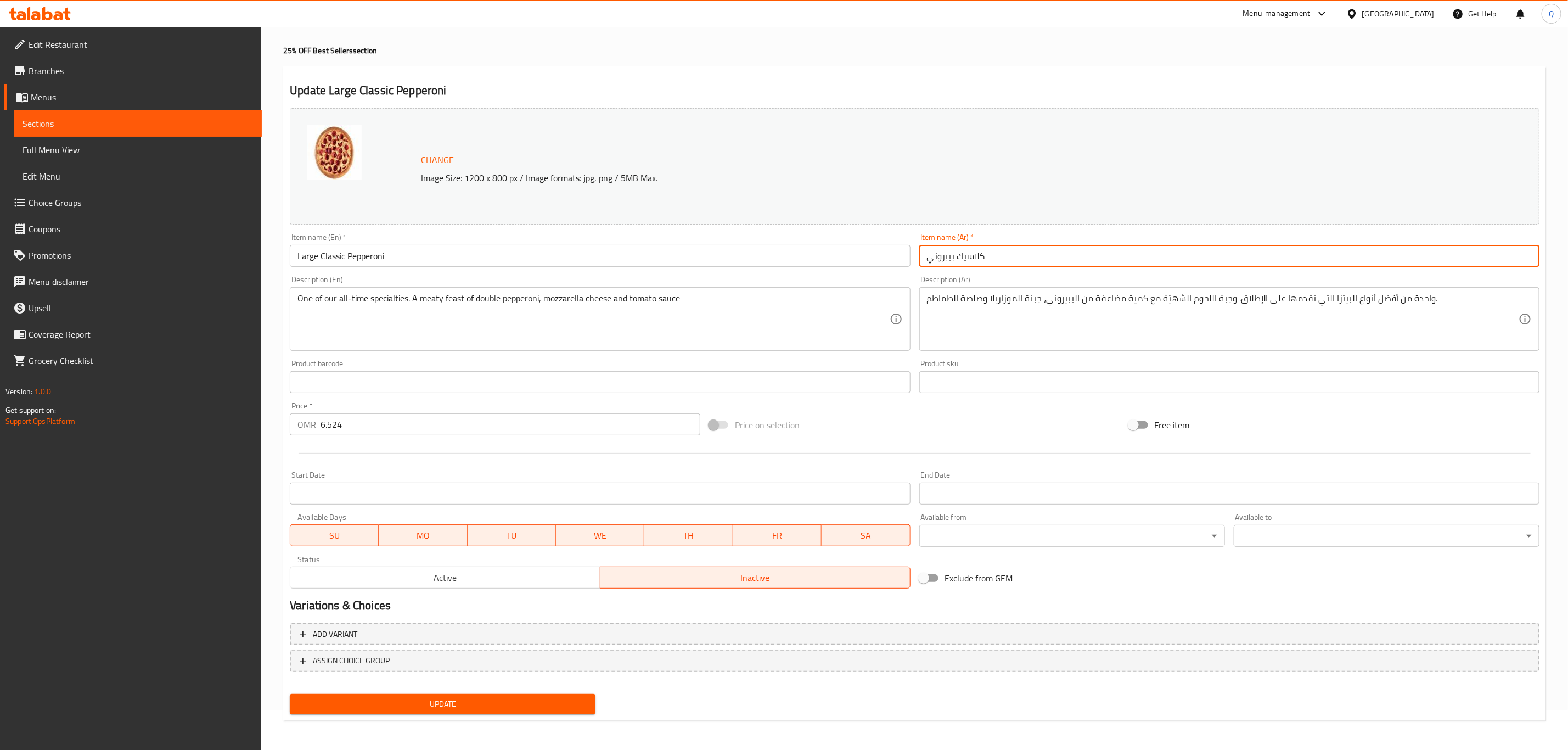
click at [1006, 257] on input "كلاسيك بيبروني" at bounding box center [1229, 256] width 620 height 22
paste input "كبير"
type input "كلاسيك بيبروني كبير"
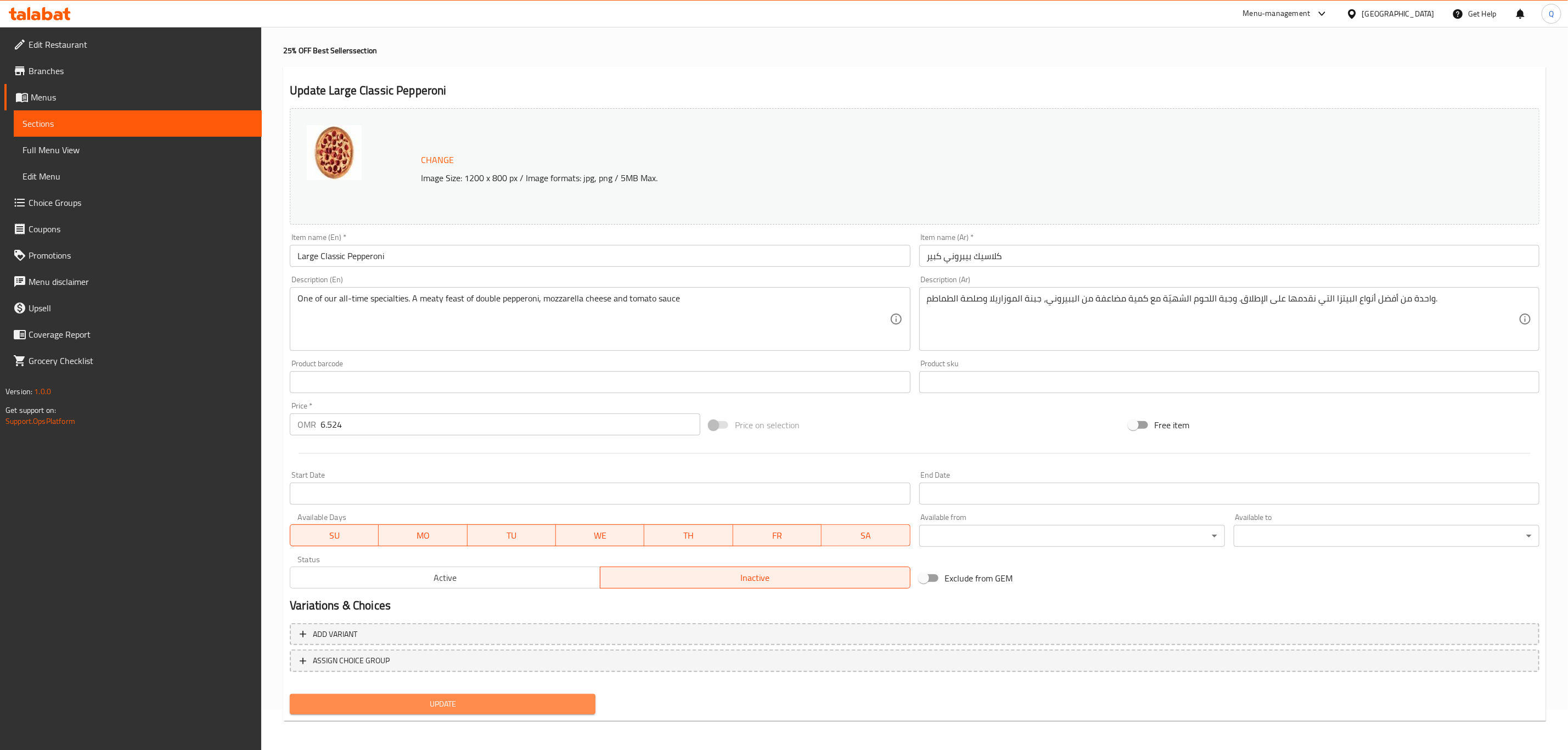
click at [573, 700] on span "Update" at bounding box center [442, 704] width 288 height 14
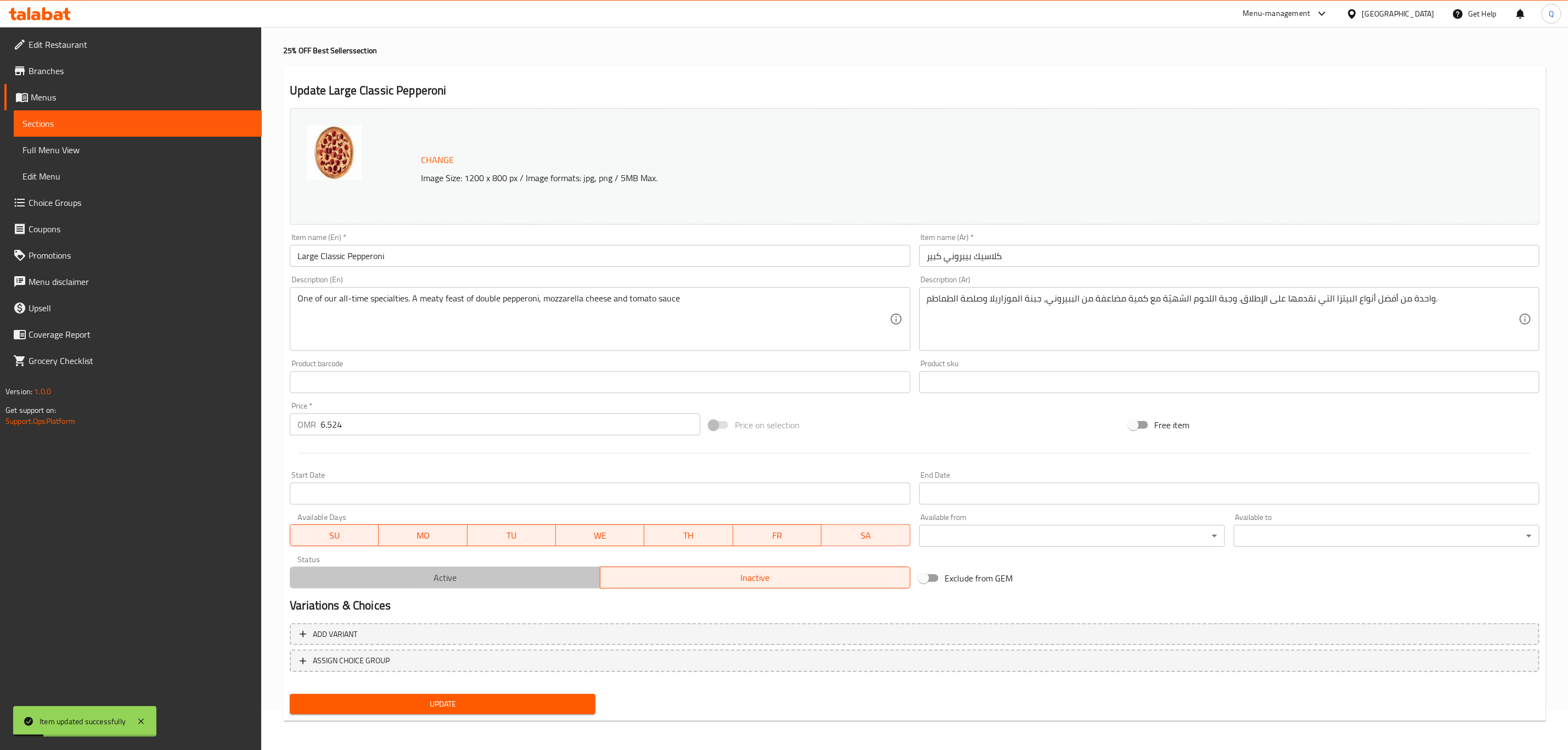
click at [512, 577] on span "Active" at bounding box center [445, 577] width 301 height 16
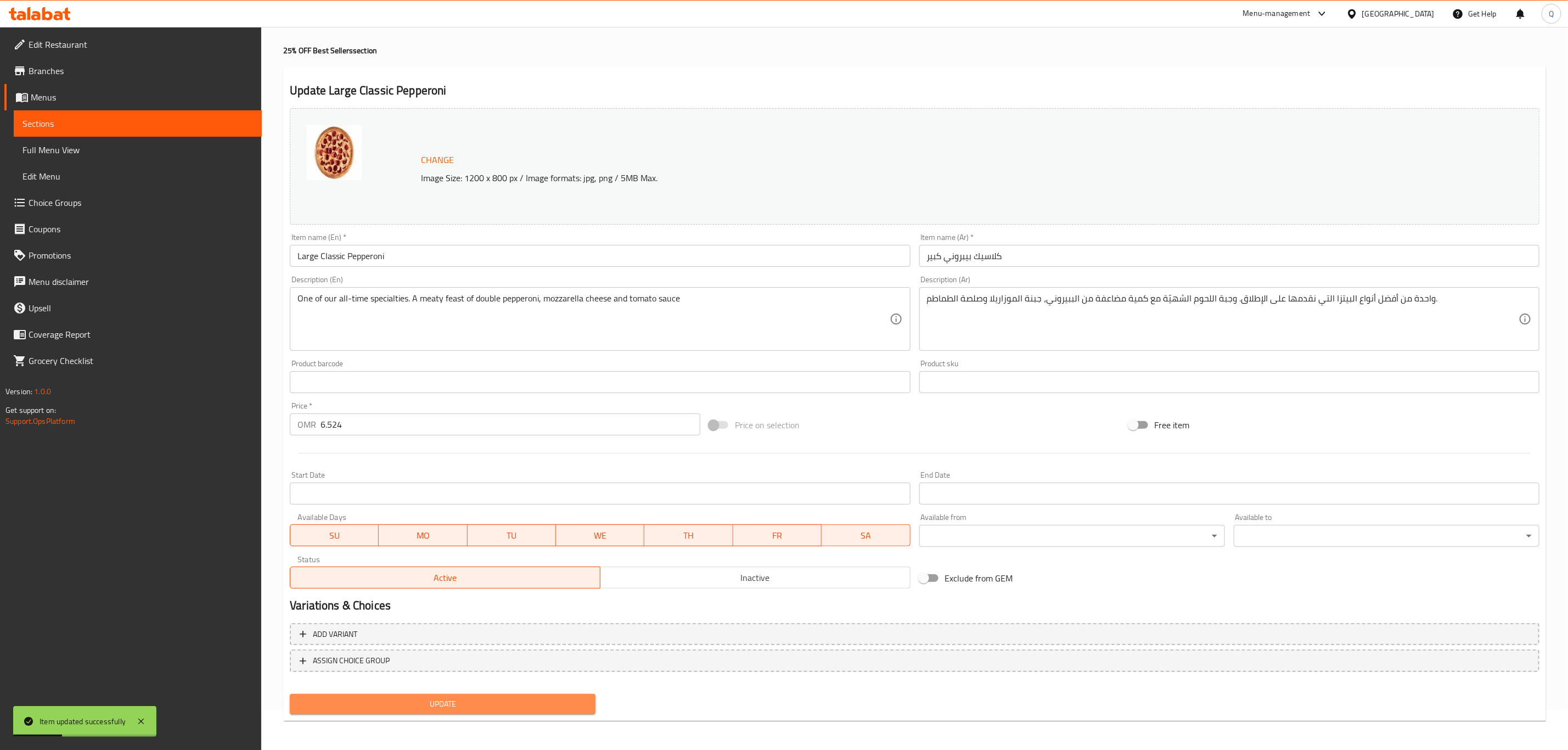
click at [492, 697] on span "Update" at bounding box center [442, 704] width 288 height 14
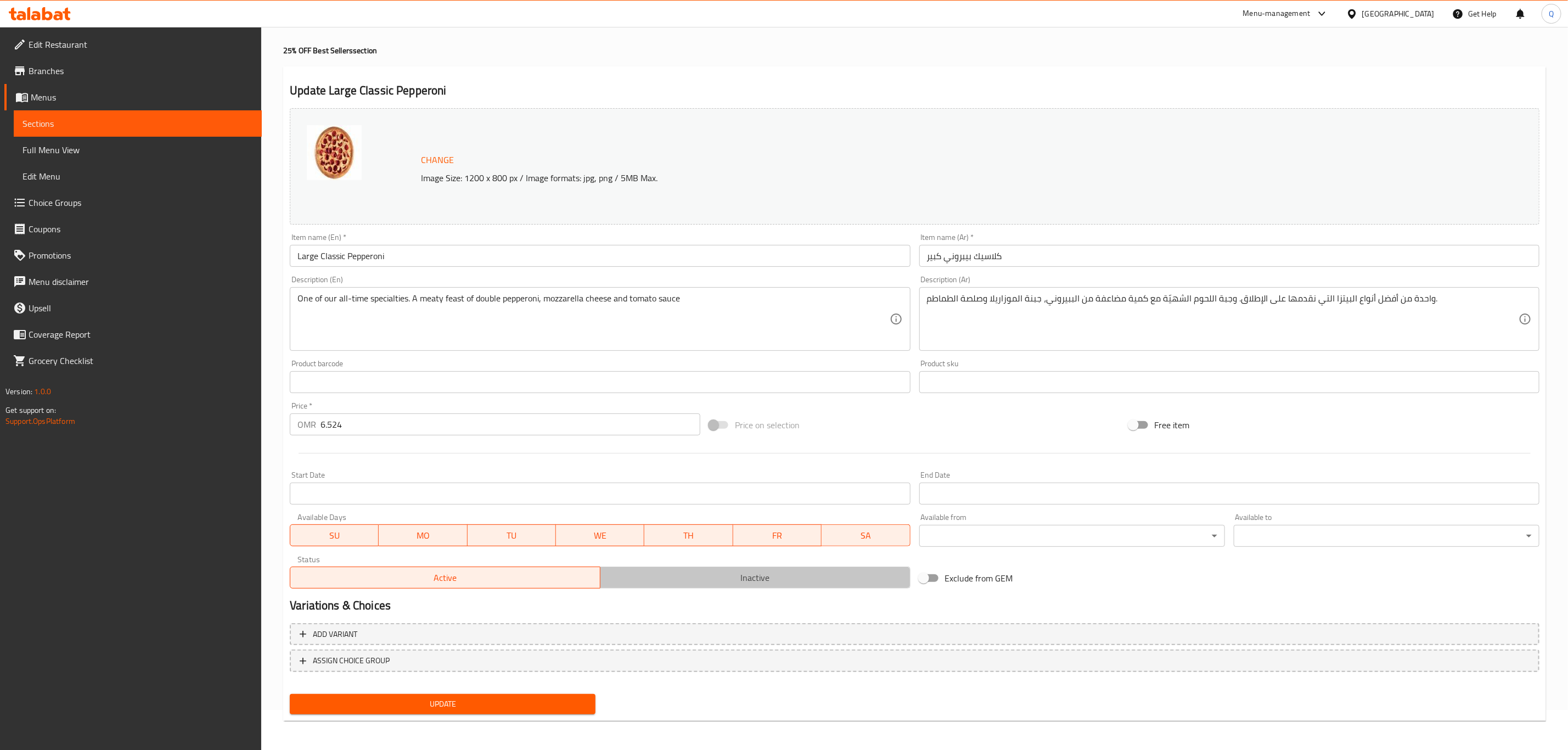
click at [690, 583] on span "Inactive" at bounding box center [755, 577] width 301 height 16
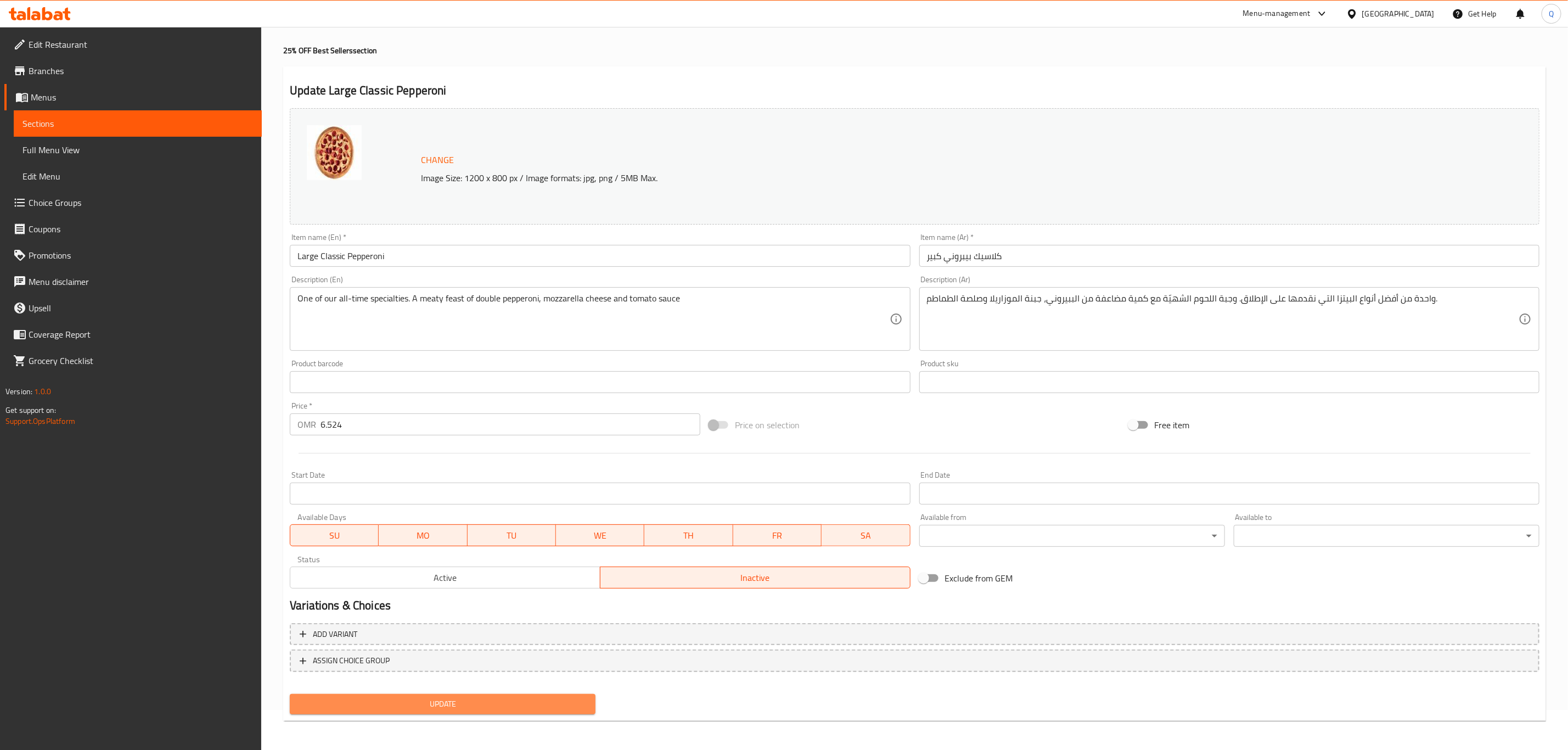
click at [516, 694] on button "Update" at bounding box center [442, 704] width 306 height 20
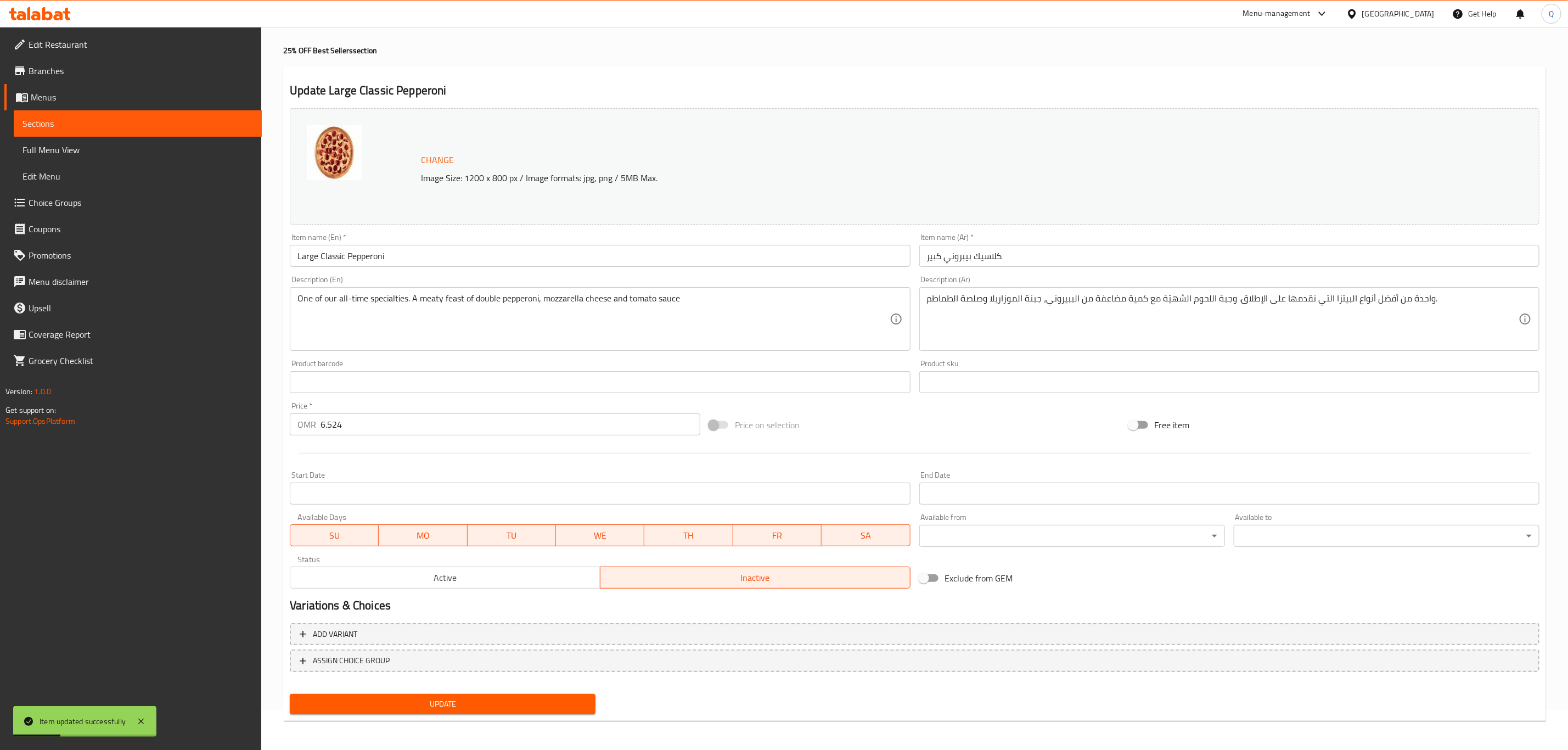
scroll to position [0, 0]
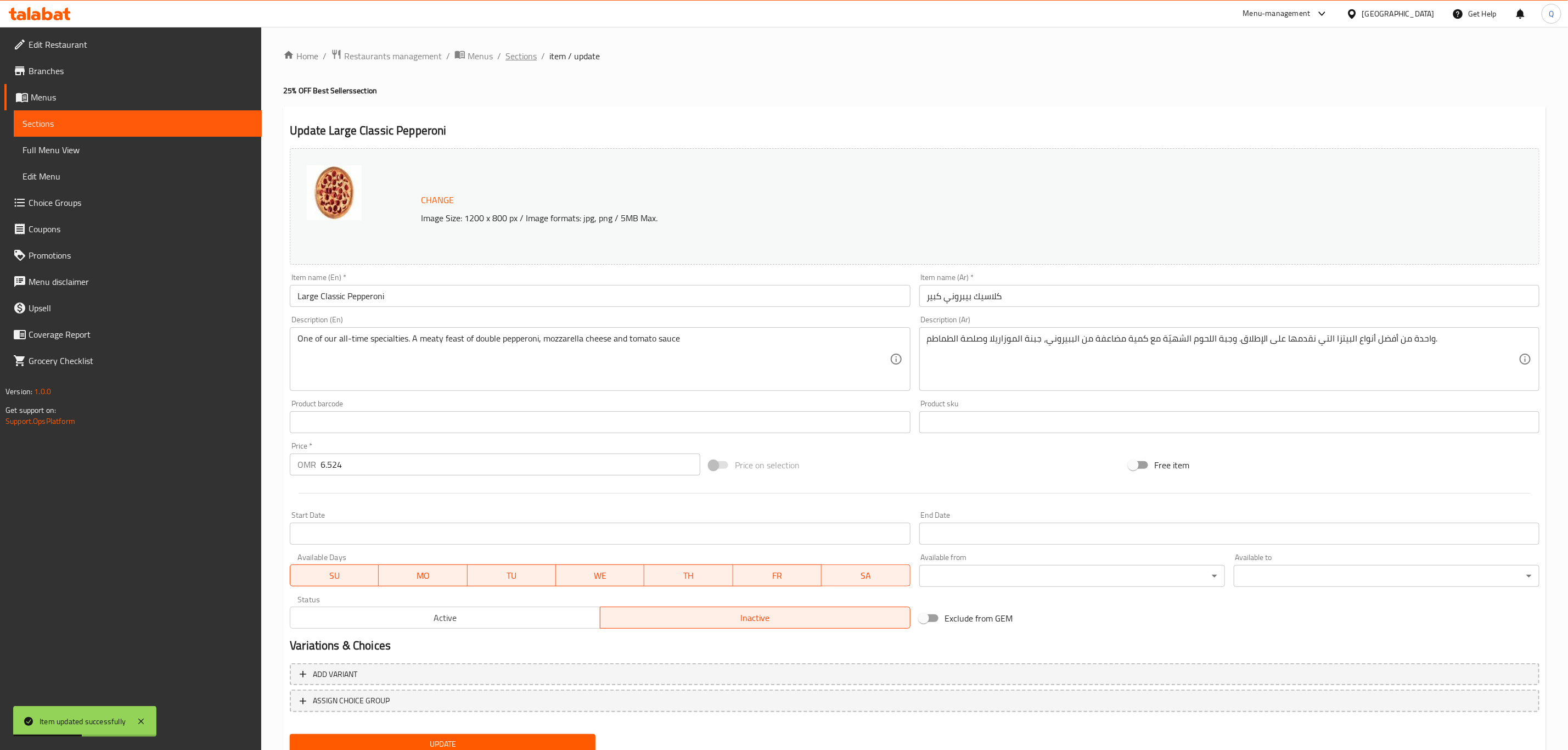
click at [532, 60] on span "Sections" at bounding box center [521, 56] width 31 height 13
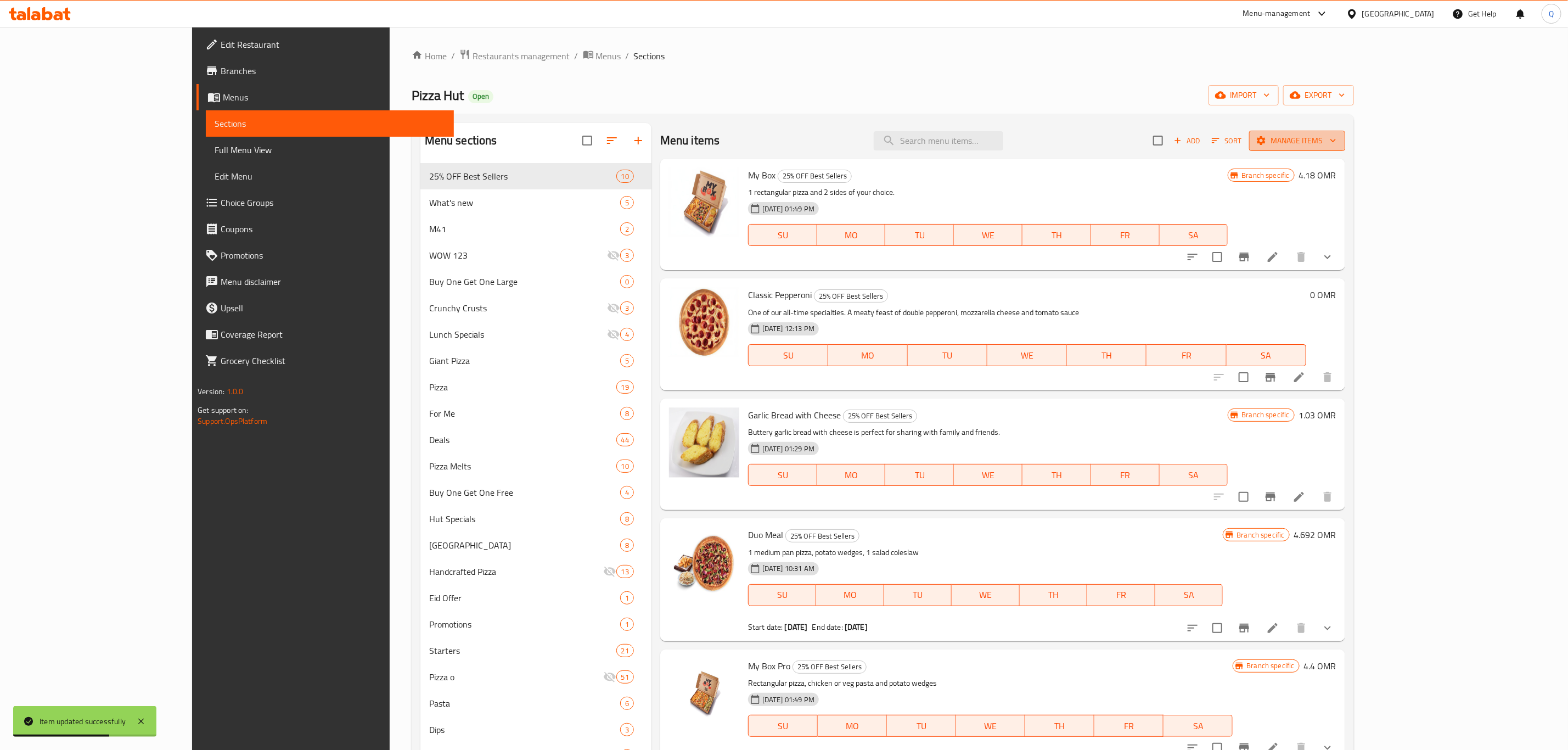
click at [1336, 142] on span "Manage items" at bounding box center [1297, 141] width 78 height 14
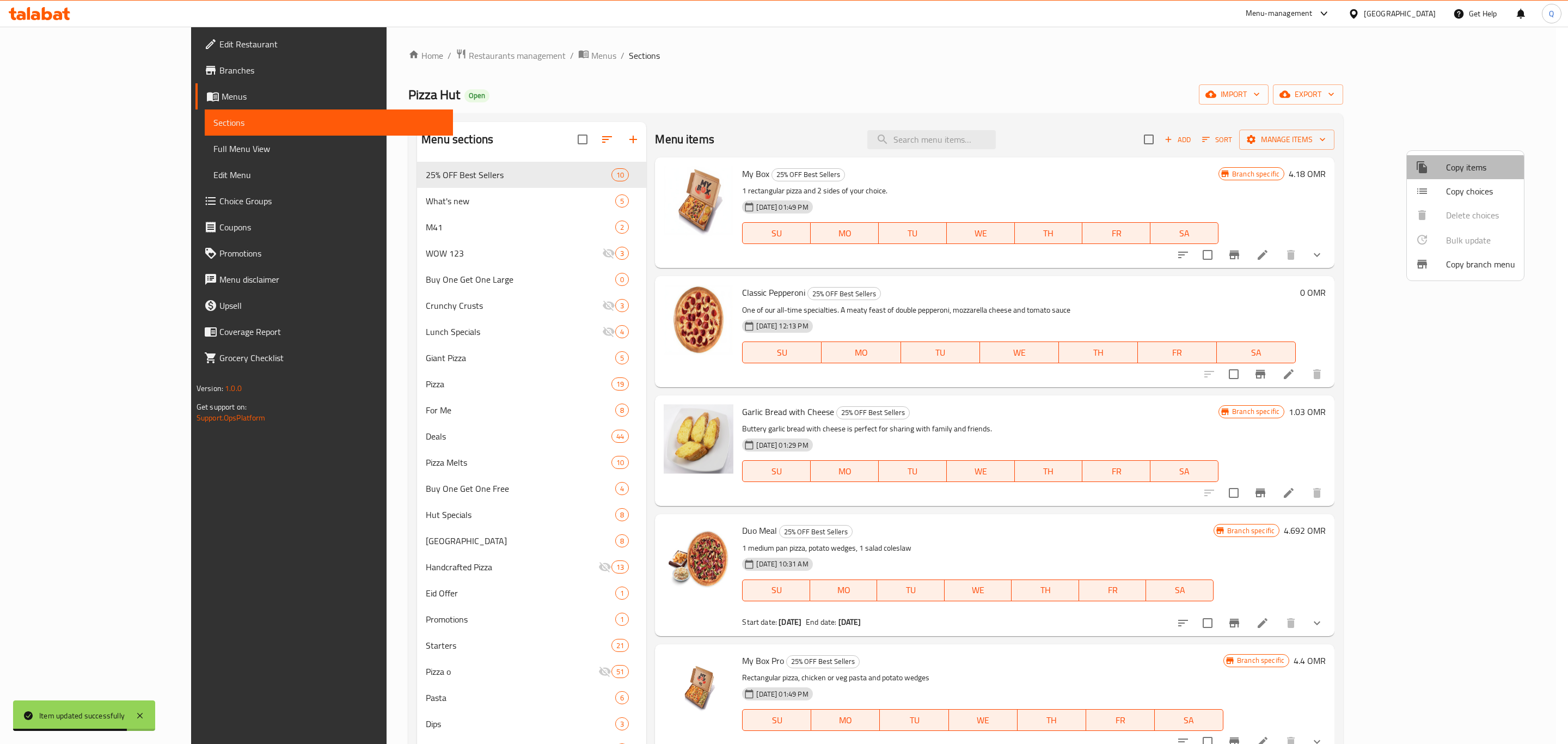
click at [1458, 169] on span "Copy items" at bounding box center [1480, 167] width 69 height 13
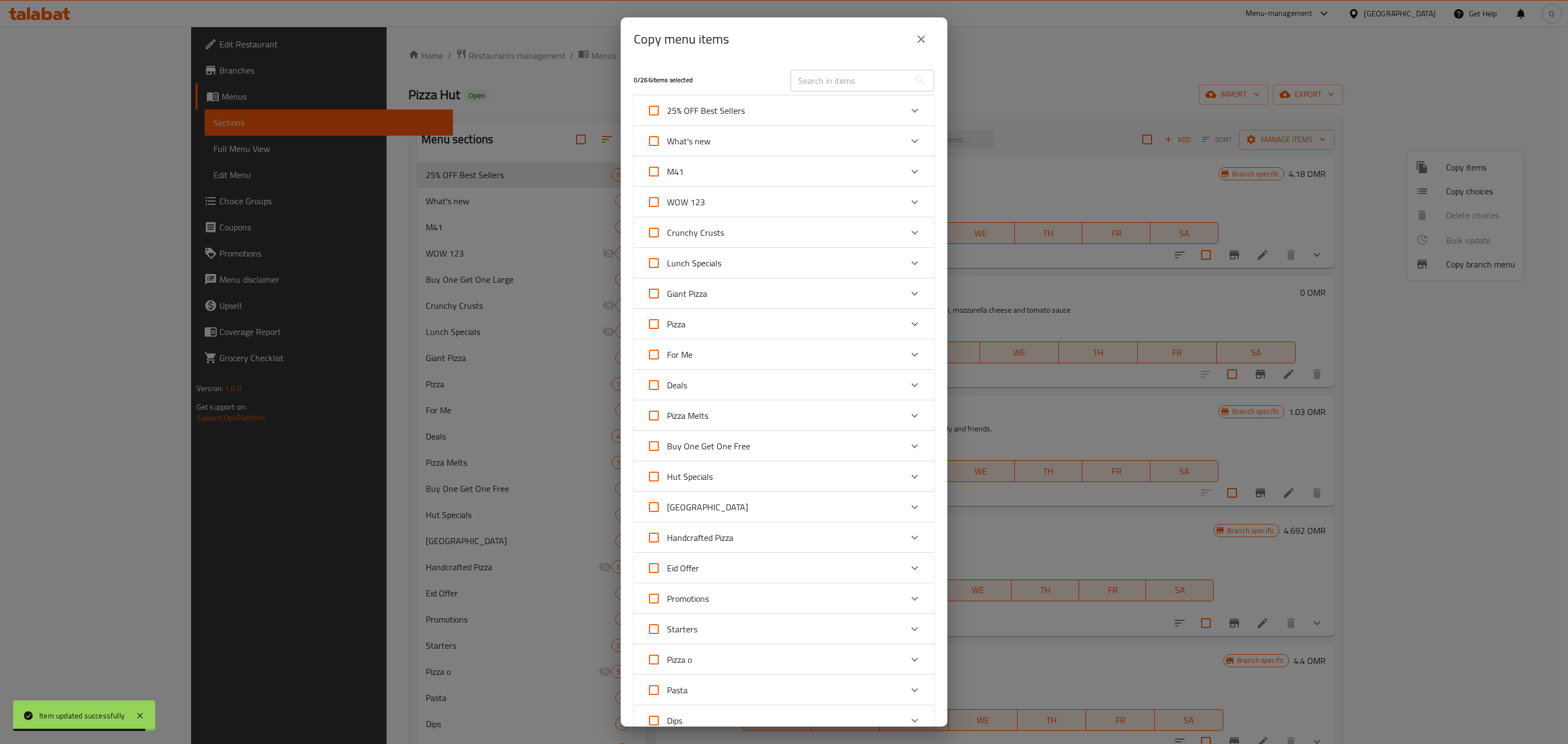
click at [863, 74] on input "text" at bounding box center [850, 80] width 118 height 22
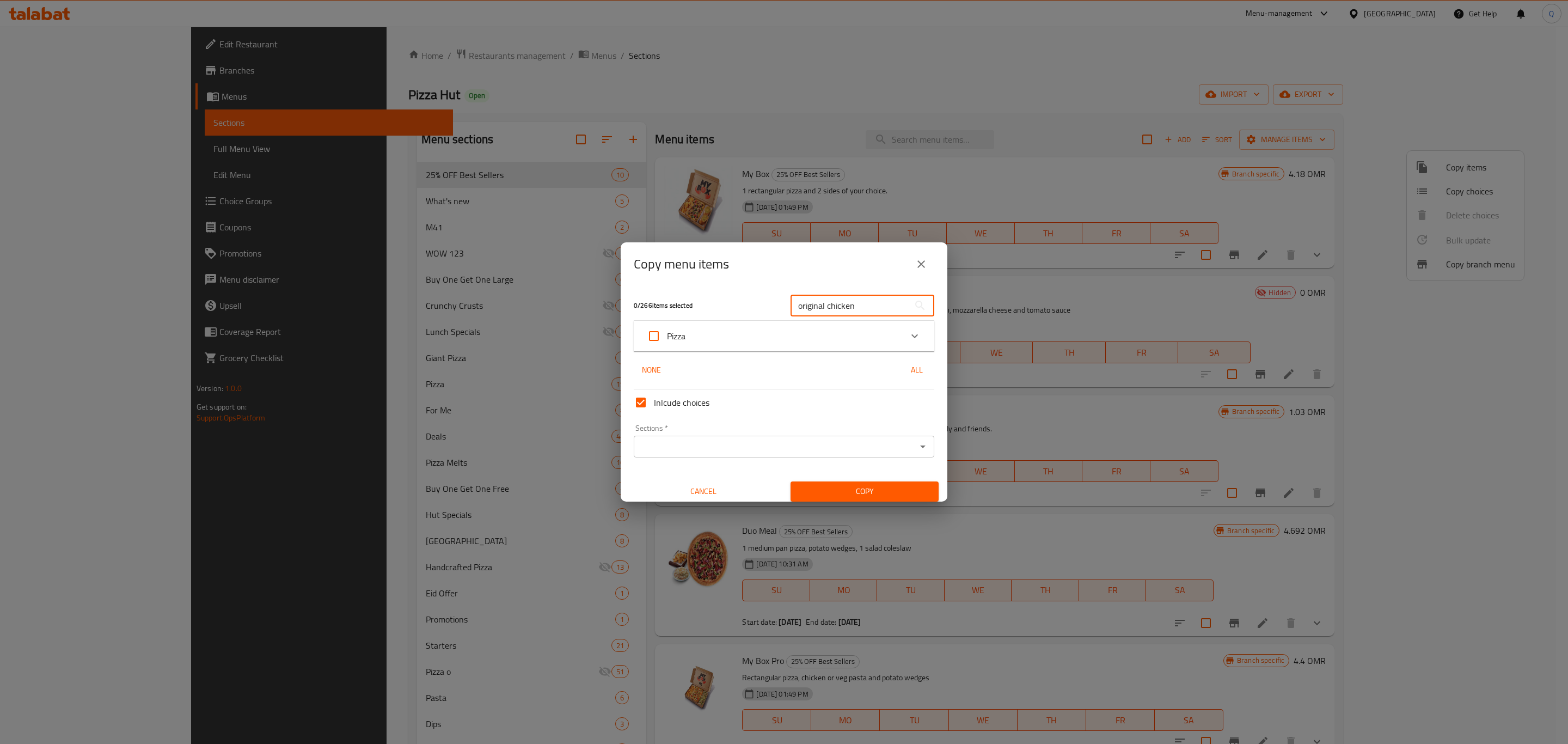
type input "original chicken"
click at [752, 333] on div "Pizza" at bounding box center [774, 336] width 255 height 26
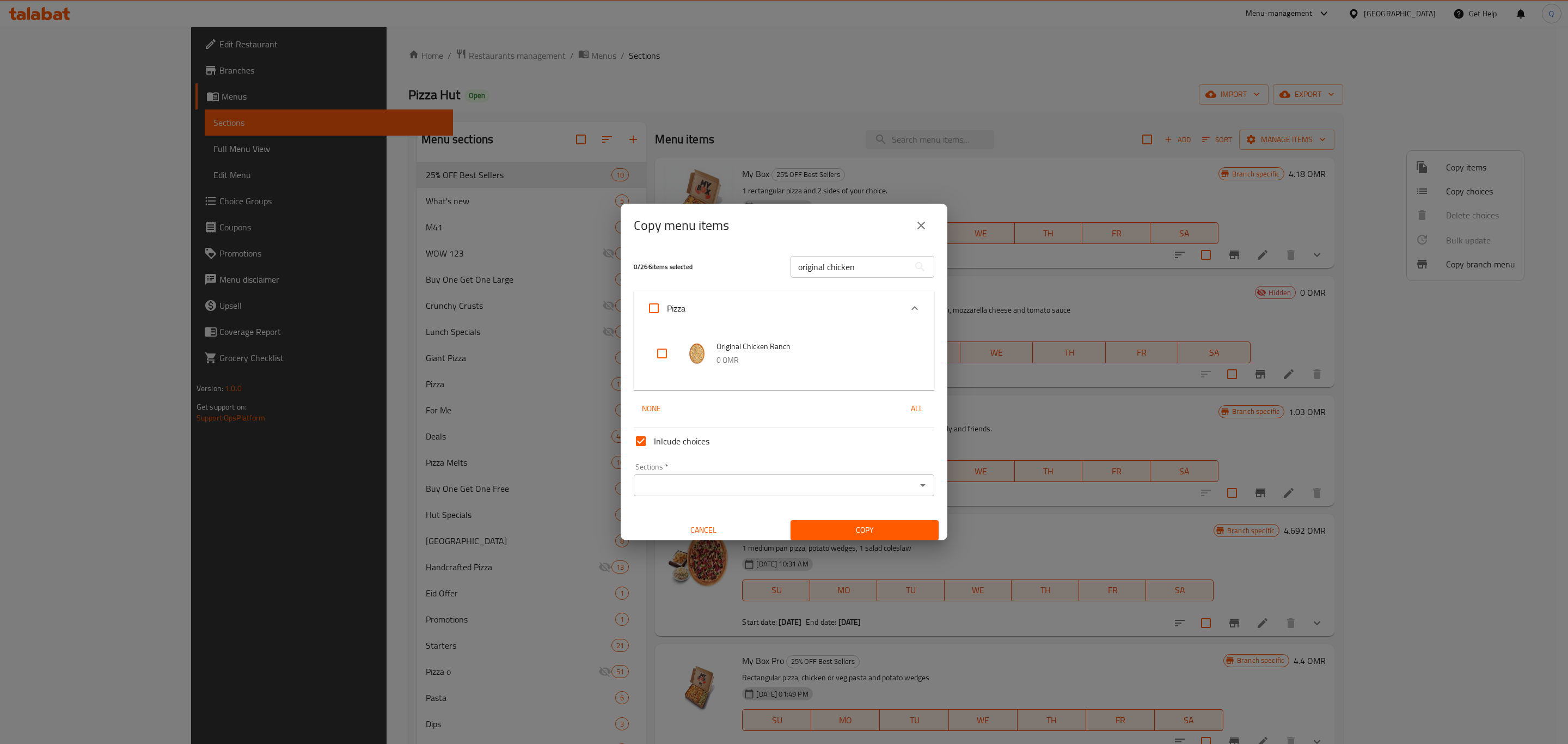
click at [665, 358] on input "checkbox" at bounding box center [662, 353] width 26 height 26
checkbox input "true"
click at [637, 438] on input "Inlcude choices" at bounding box center [641, 441] width 26 height 26
checkbox input "false"
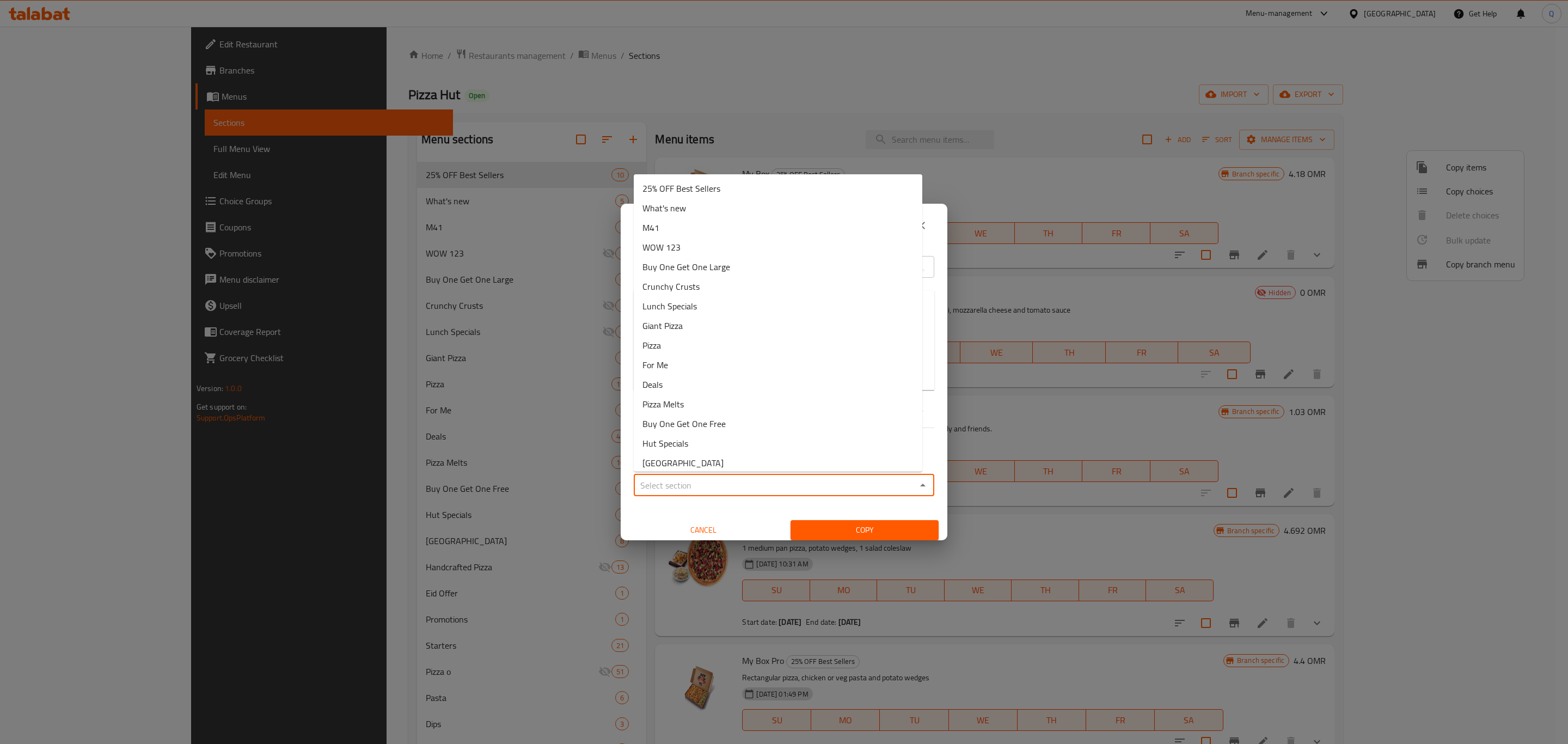
click at [772, 492] on input "Sections   *" at bounding box center [774, 485] width 276 height 15
click at [744, 183] on li "25% OFF Best Sellers" at bounding box center [777, 188] width 288 height 19
type input "25% OFF Best Sellers"
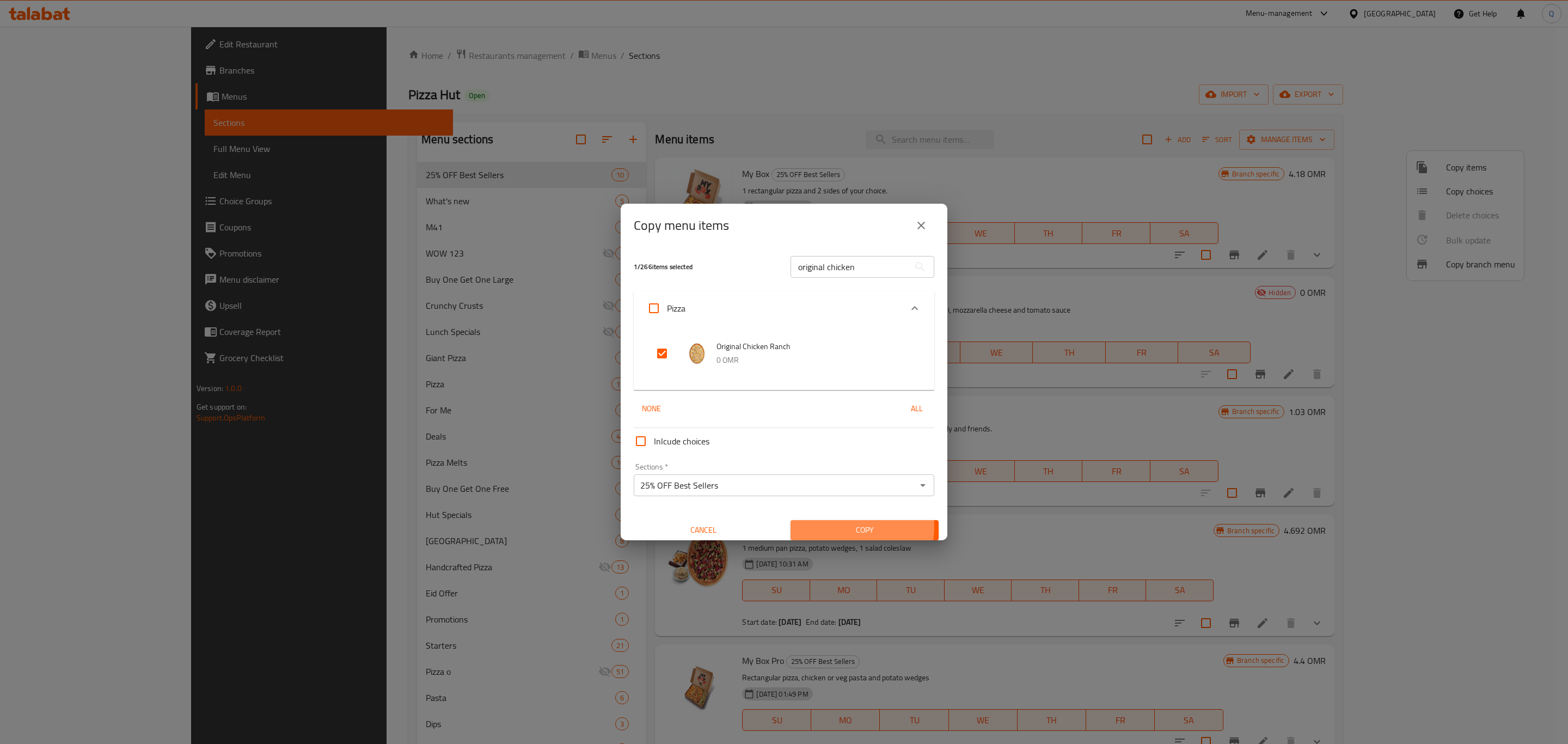
click at [837, 527] on span "Copy" at bounding box center [865, 530] width 131 height 14
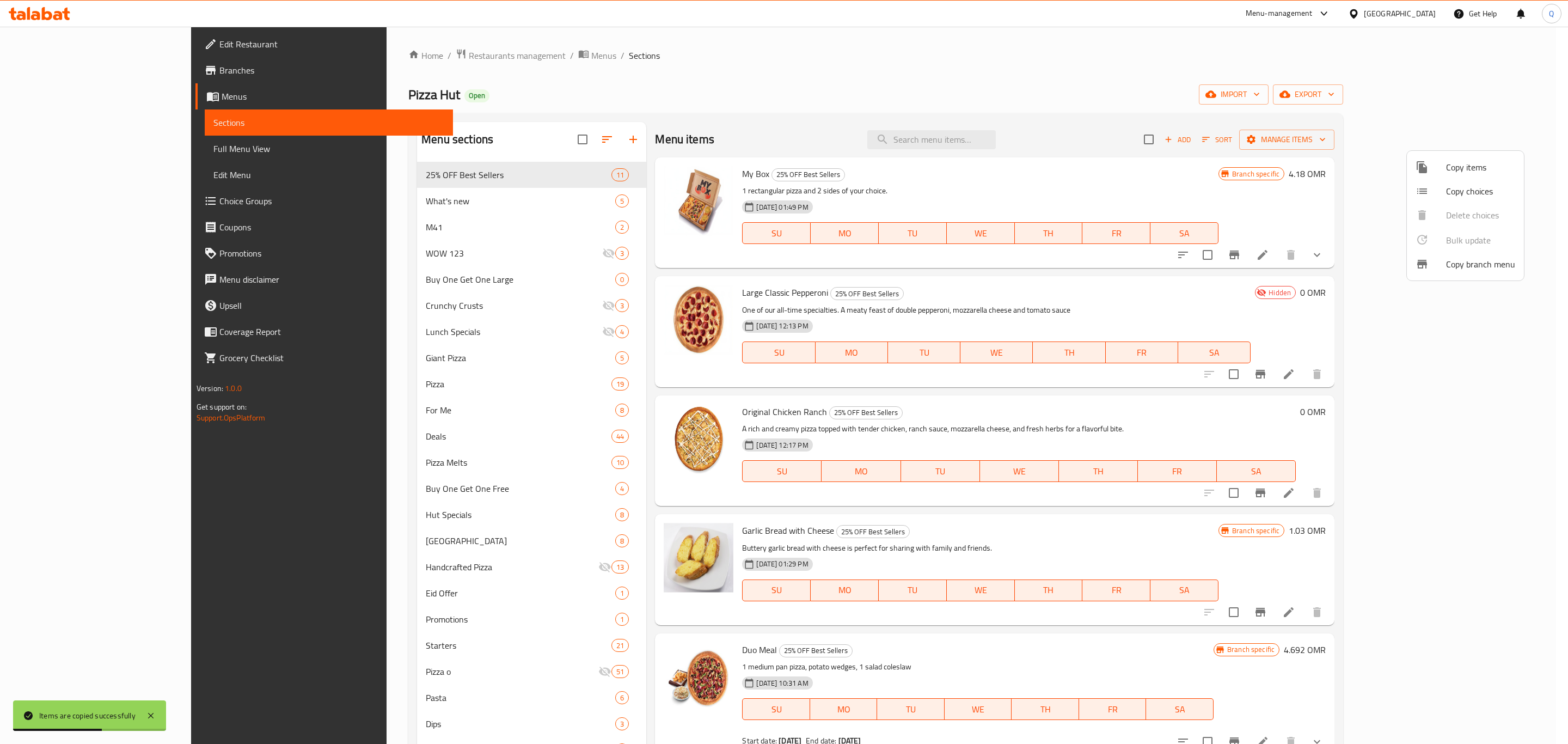
click at [1465, 497] on div at bounding box center [784, 372] width 1568 height 744
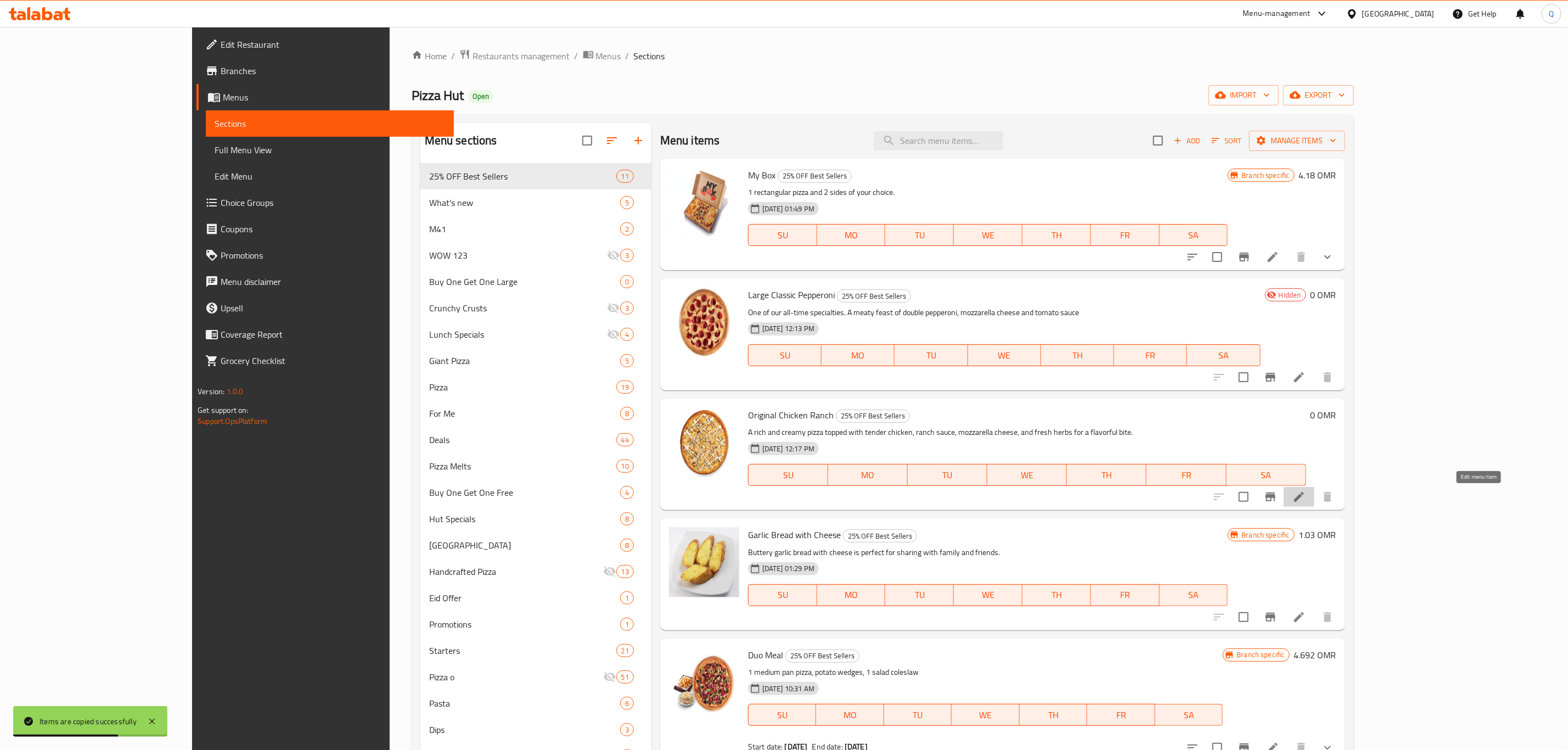
click at [1304, 501] on icon at bounding box center [1299, 497] width 10 height 10
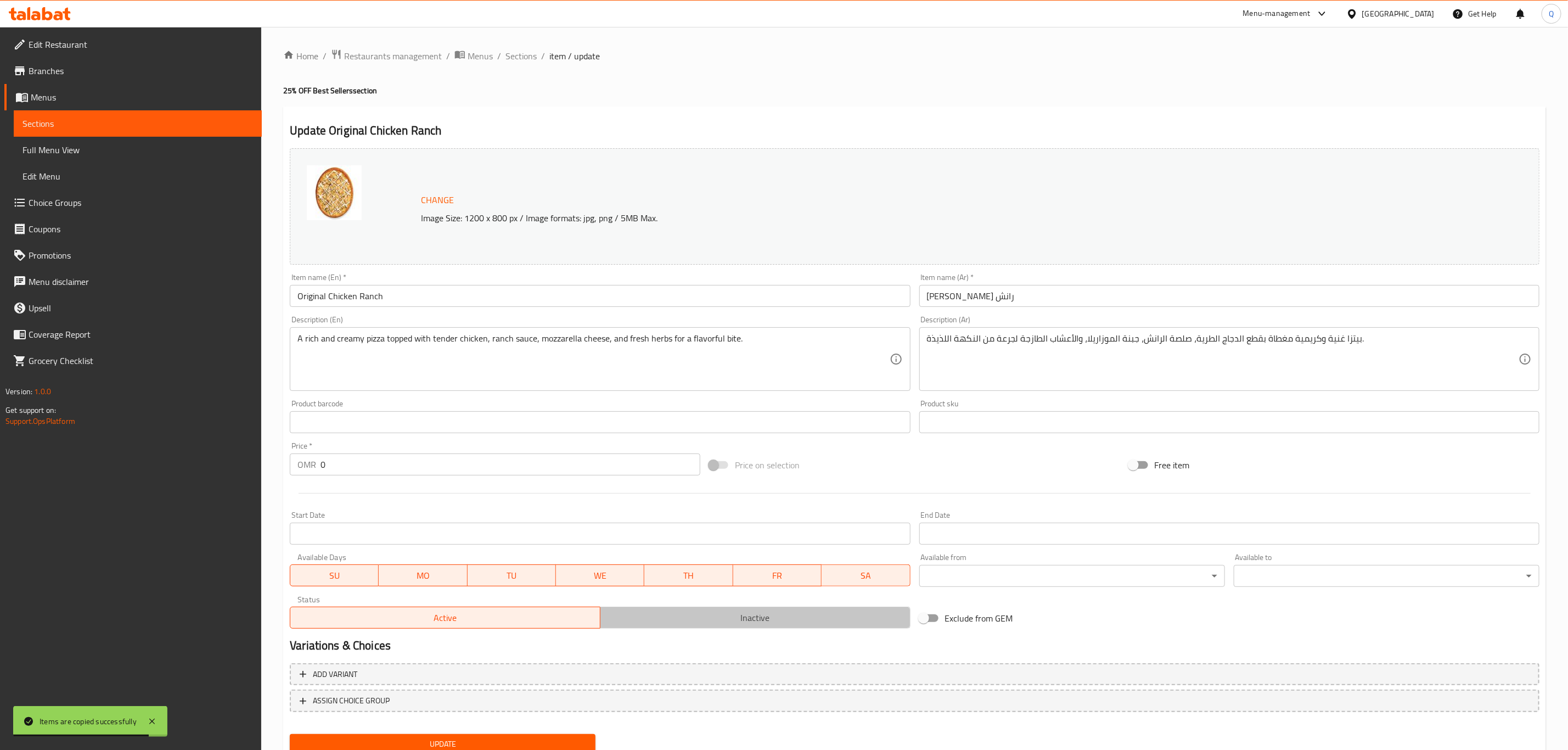
click at [659, 614] on span "Inactive" at bounding box center [755, 617] width 301 height 16
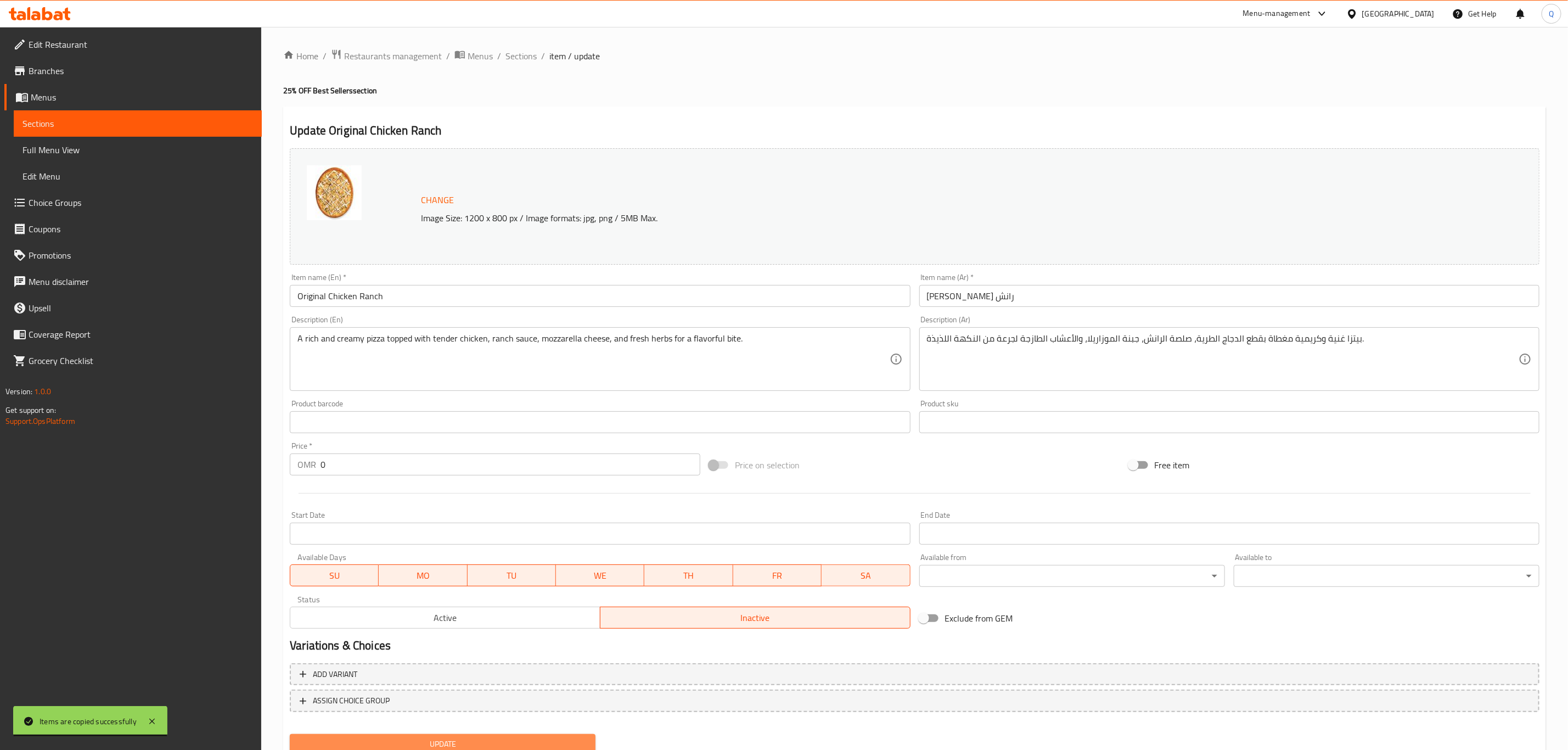
click at [537, 738] on span "Update" at bounding box center [442, 744] width 288 height 14
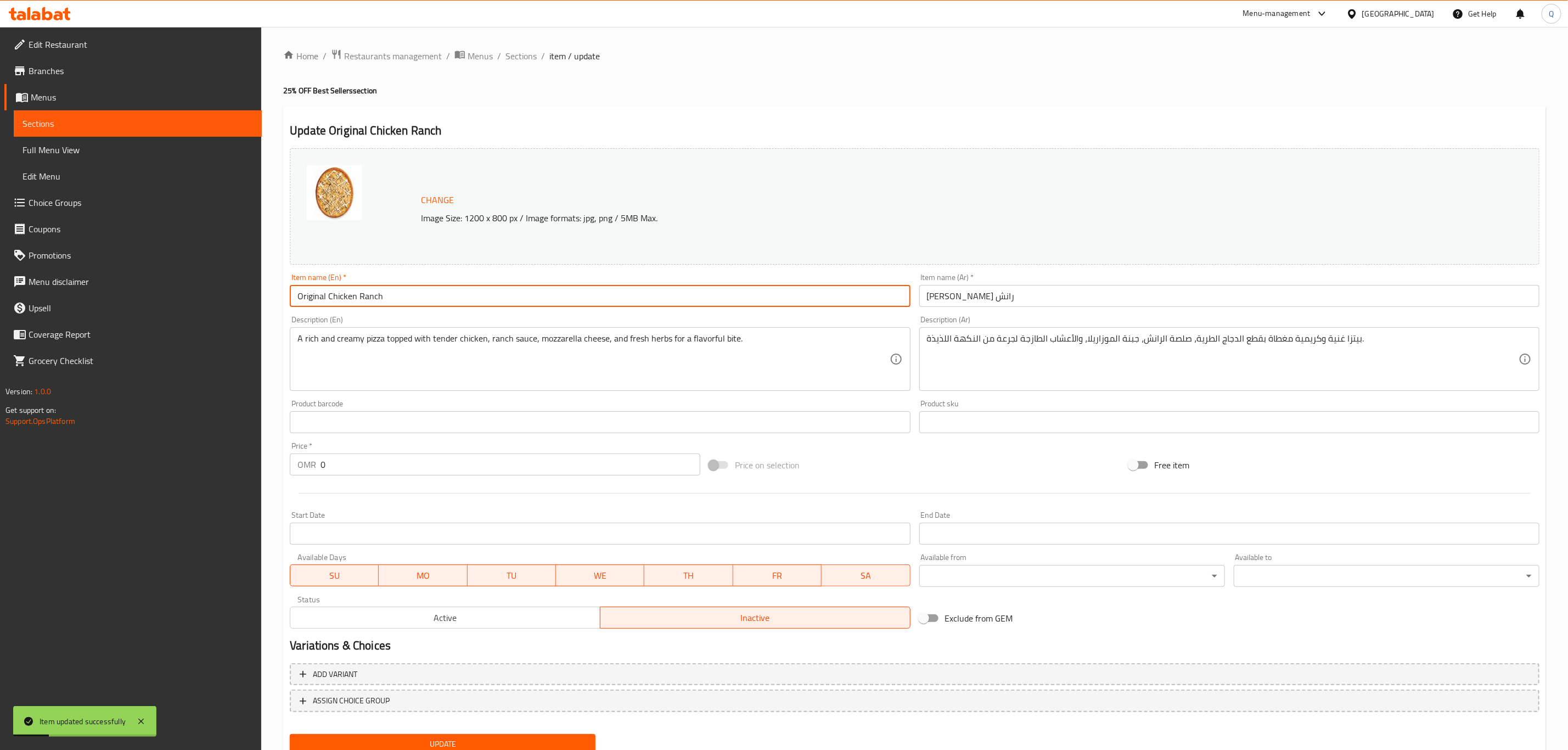
click at [297, 298] on input "Original Chicken Ranch" at bounding box center [599, 296] width 620 height 22
type input "Medium Original Chicken Ranch"
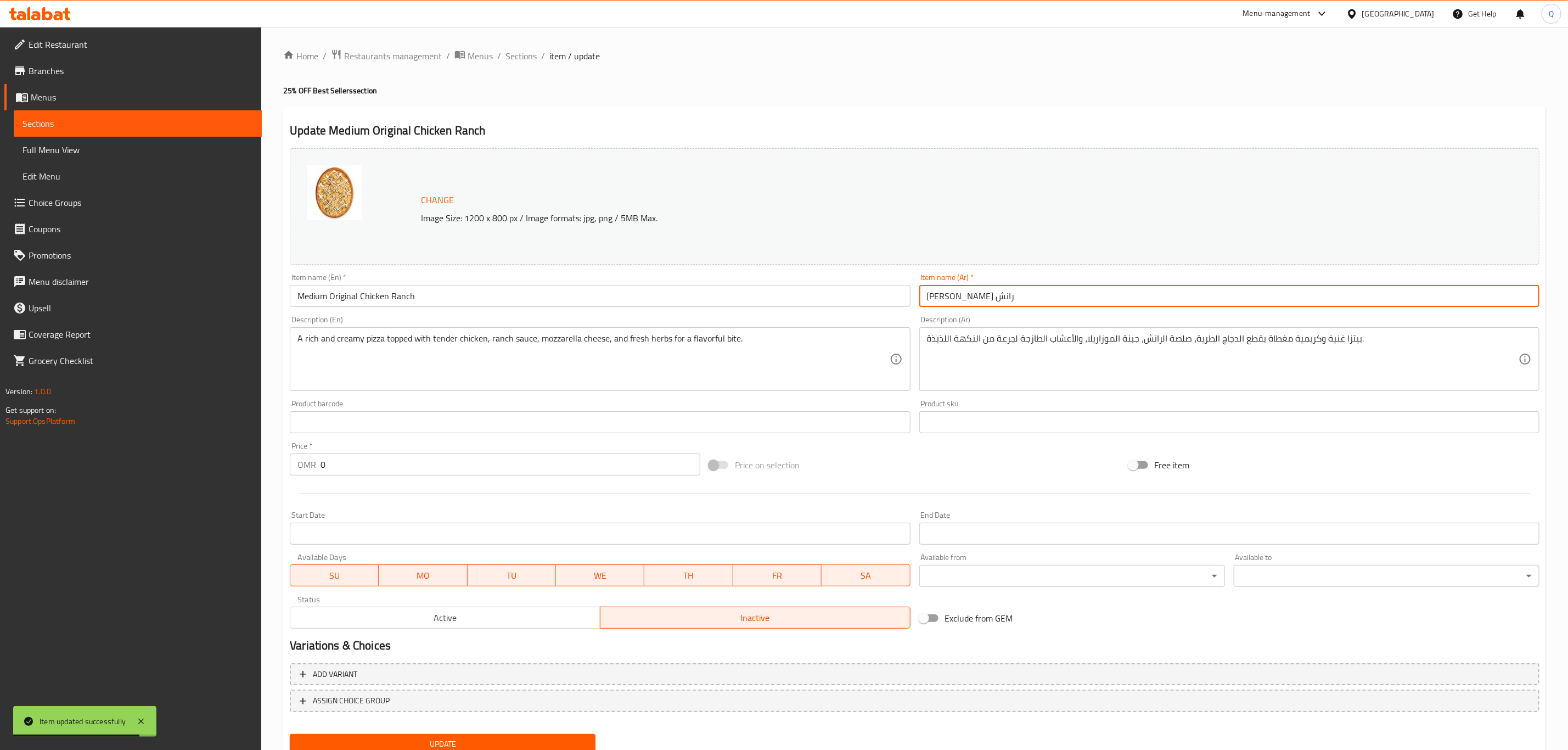
click at [1073, 295] on input "[PERSON_NAME] رانش" at bounding box center [1229, 296] width 620 height 22
paste input "متوسط"
type input "[PERSON_NAME] رانش متوسط"
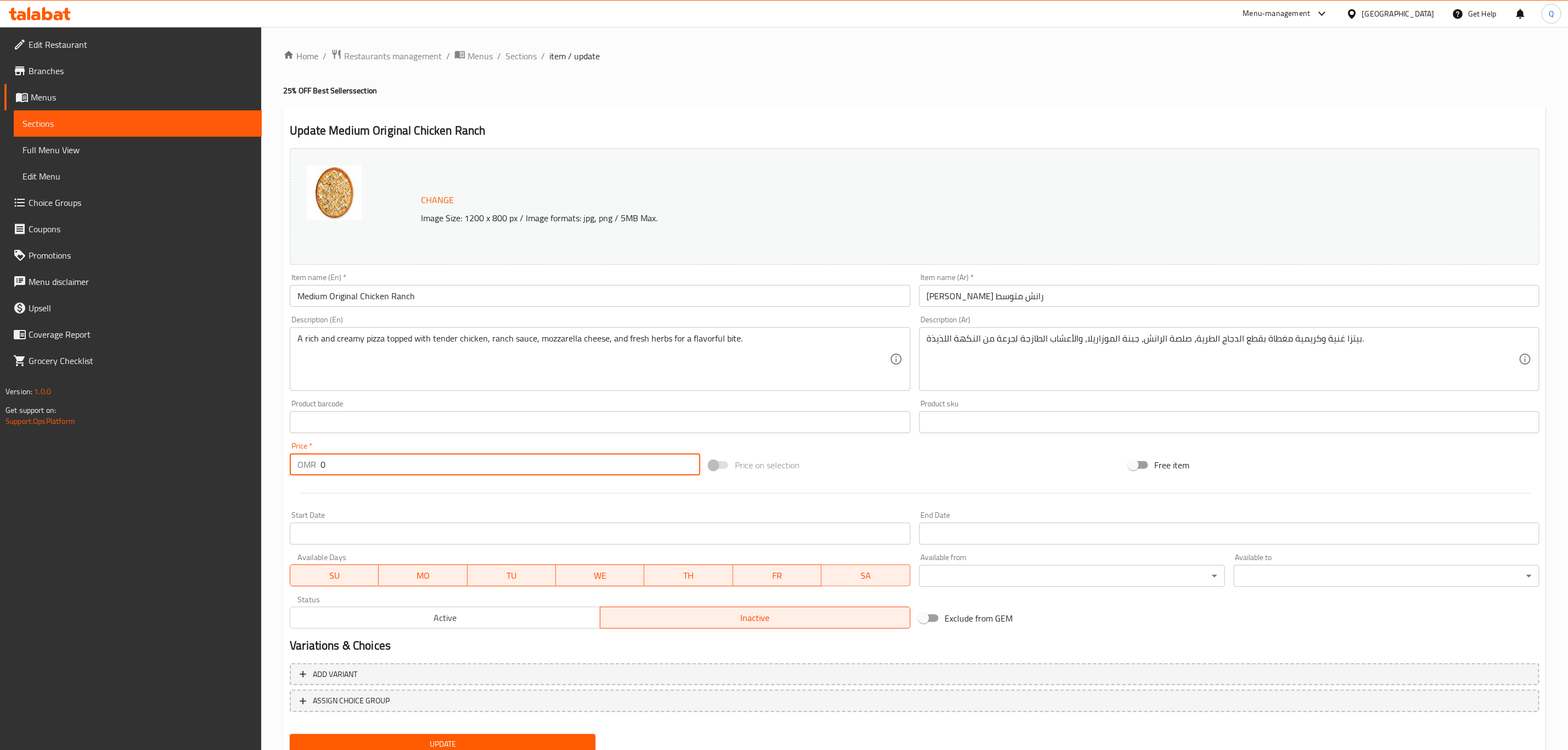
click at [512, 457] on input "0" at bounding box center [510, 464] width 380 height 22
type input "4.921"
click at [289, 734] on button "Update" at bounding box center [442, 744] width 306 height 20
click at [522, 55] on span "Sections" at bounding box center [521, 56] width 31 height 13
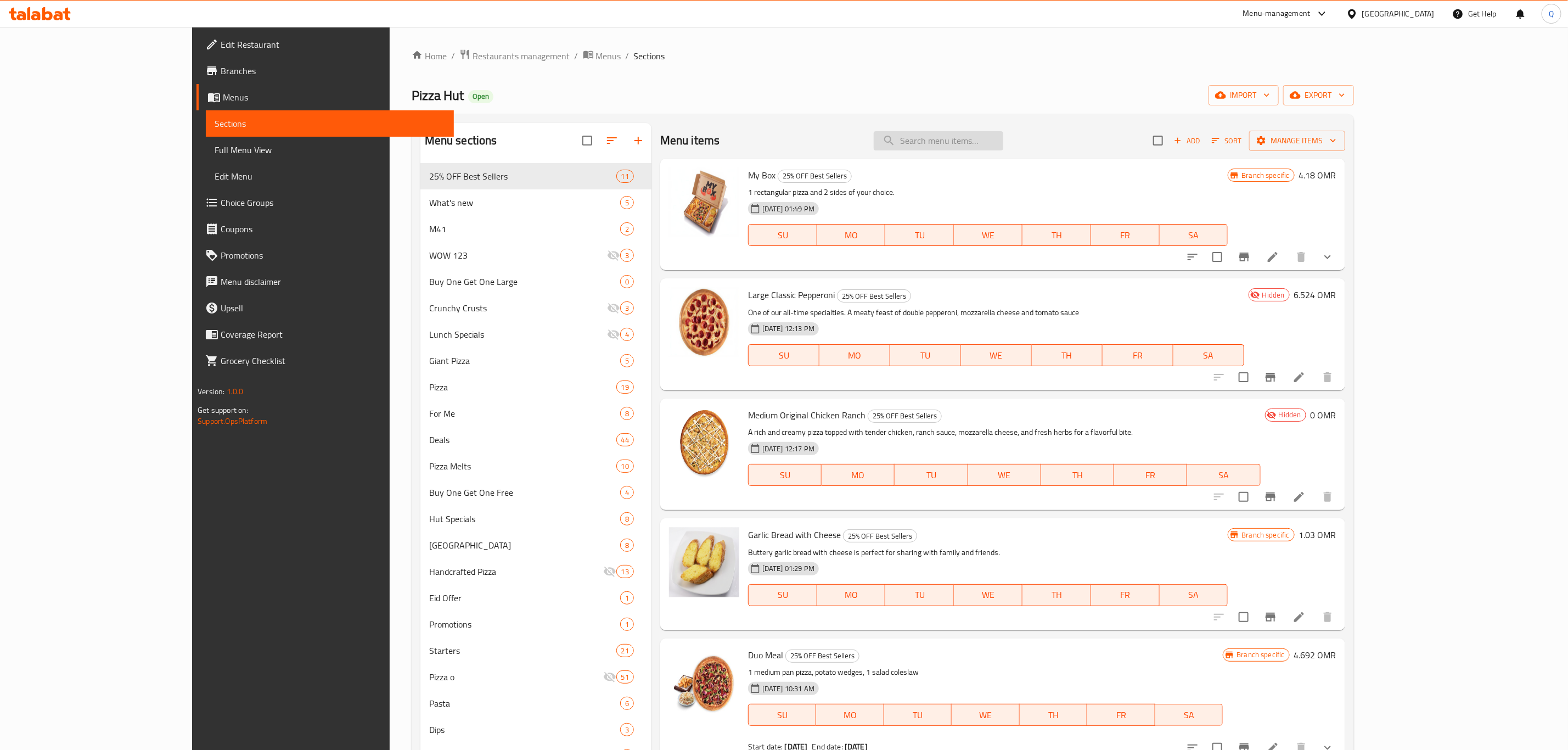
click at [993, 137] on input "search" at bounding box center [938, 141] width 129 height 19
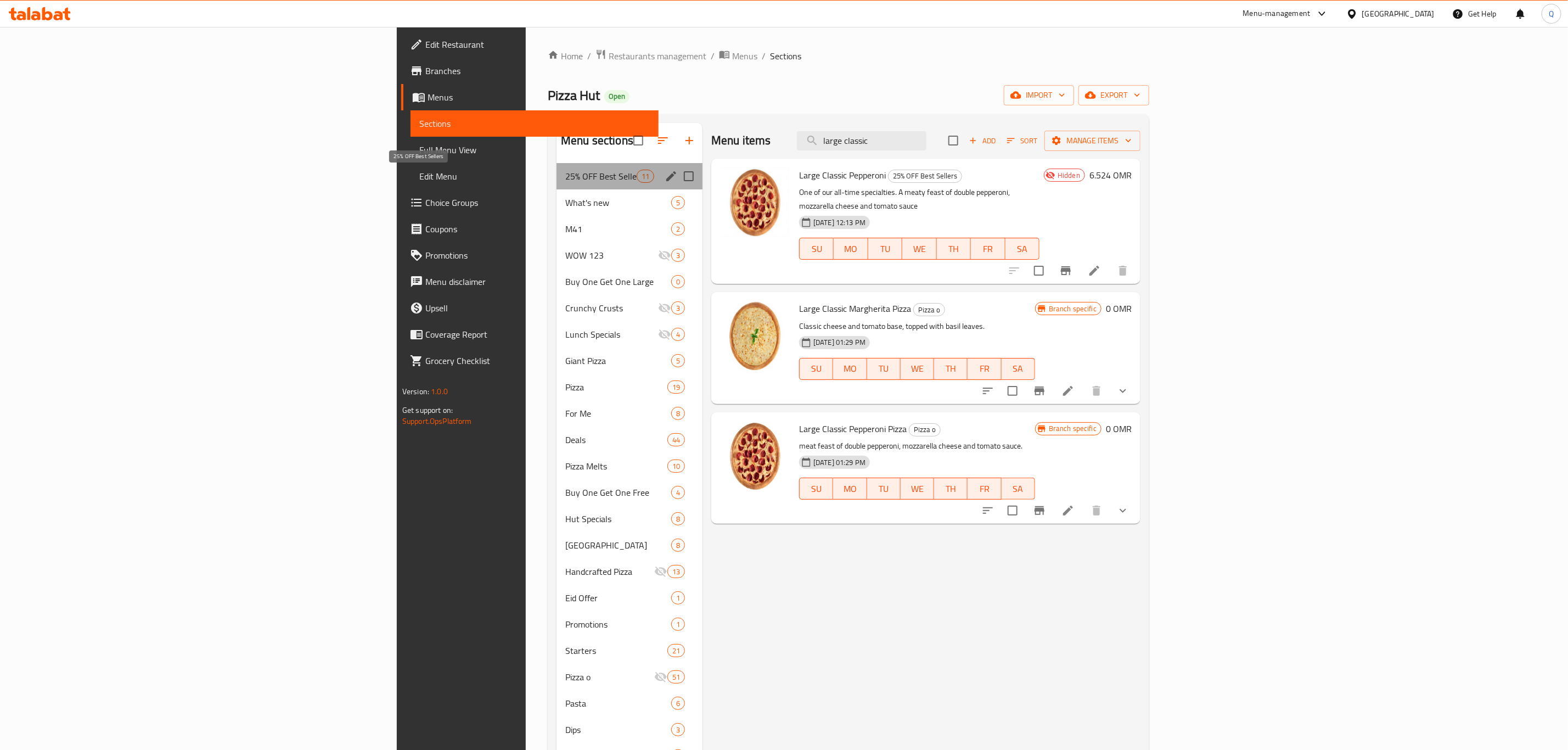
click at [565, 177] on span "25% OFF Best Sellers" at bounding box center [601, 176] width 72 height 13
click at [565, 182] on span "25% OFF Best Sellers" at bounding box center [601, 176] width 72 height 13
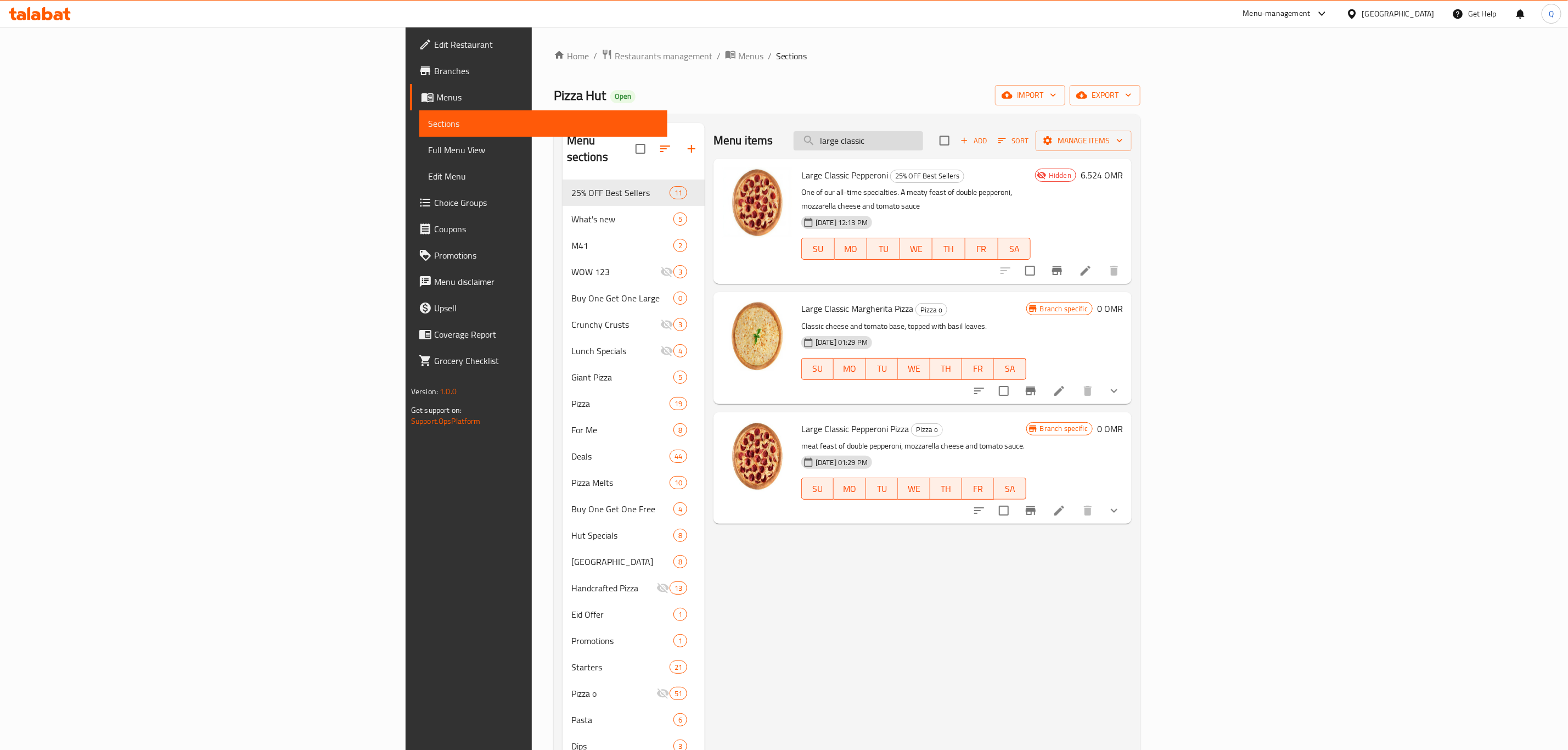
click at [923, 149] on input "large classic" at bounding box center [858, 141] width 129 height 19
type input "l"
